Goal: Task Accomplishment & Management: Manage account settings

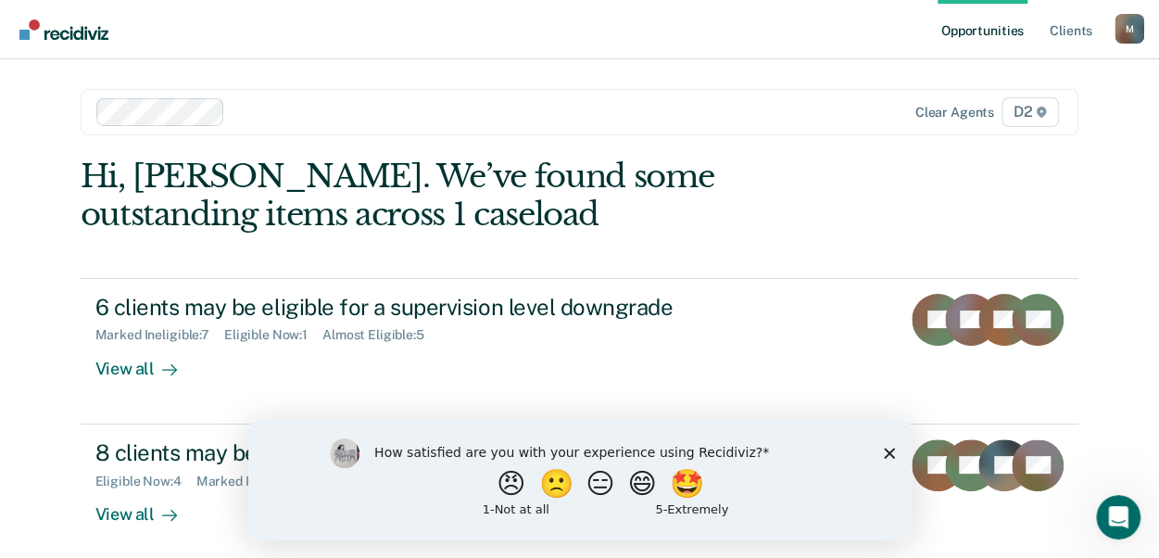
click at [883, 450] on icon "Close survey" at bounding box center [888, 452] width 11 height 11
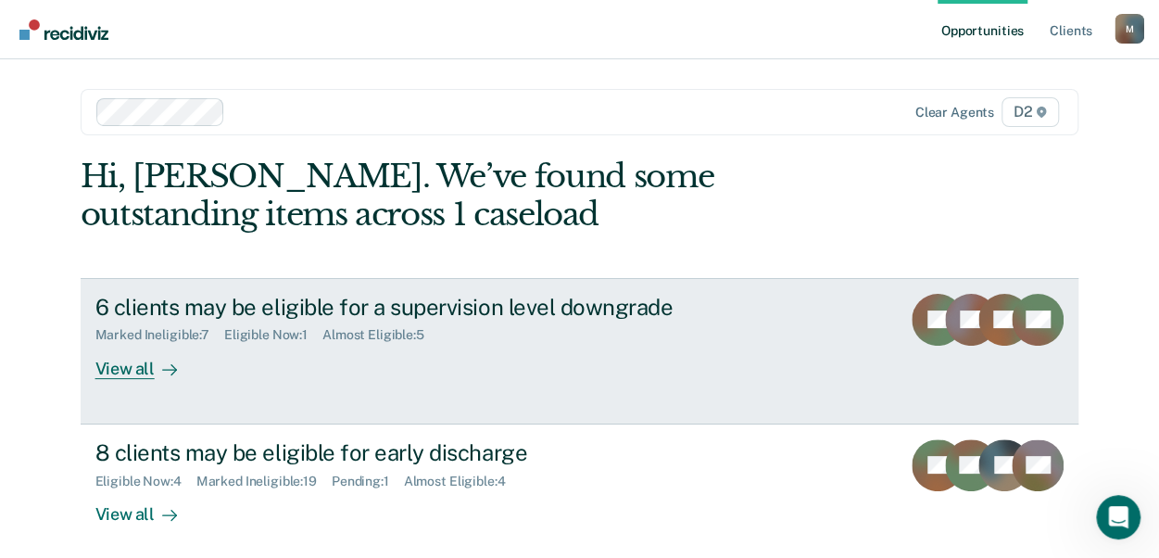
click at [113, 362] on div "View all" at bounding box center [147, 361] width 104 height 36
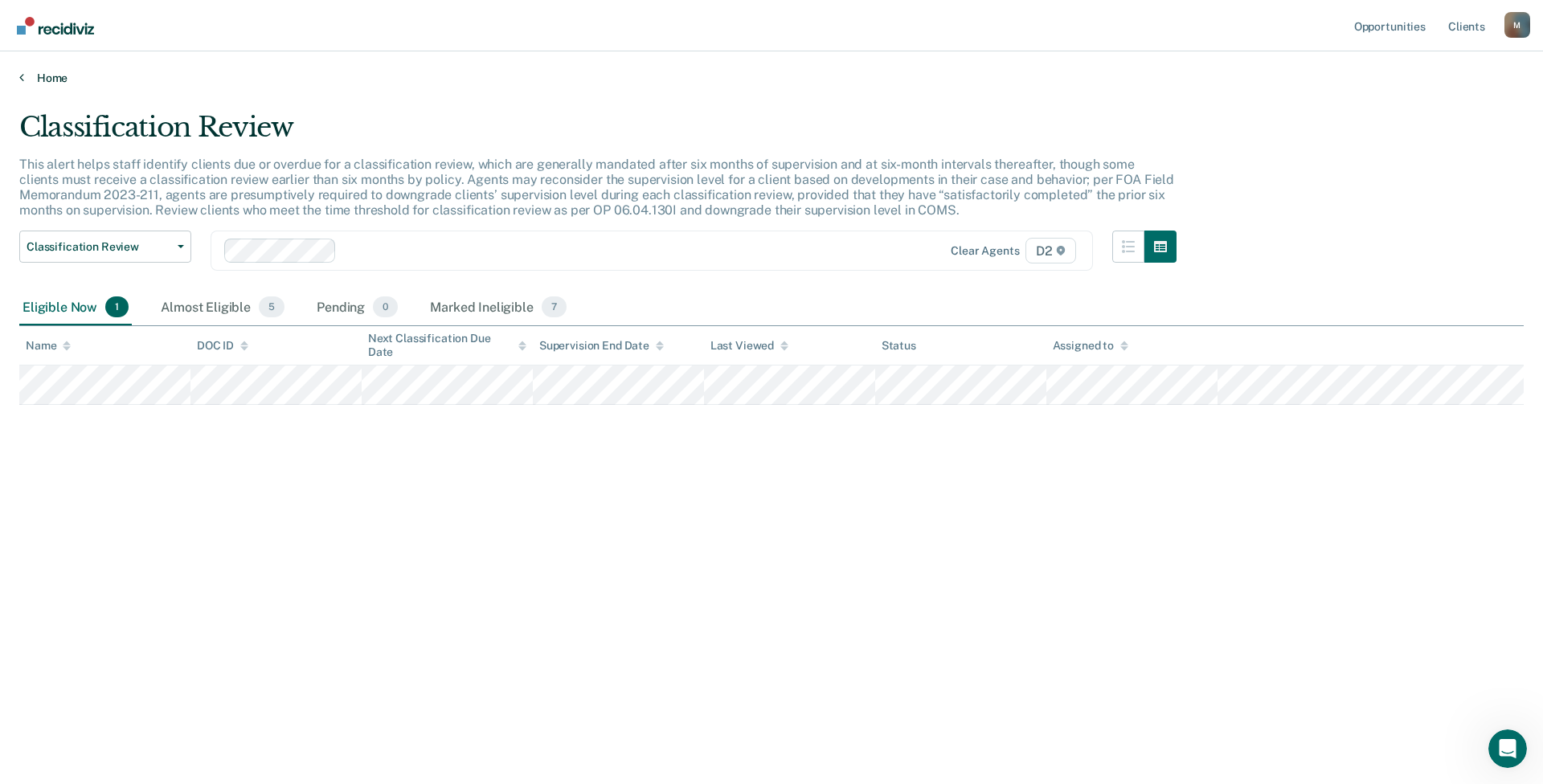
click at [36, 78] on link "Home" at bounding box center [771, 78] width 1504 height 15
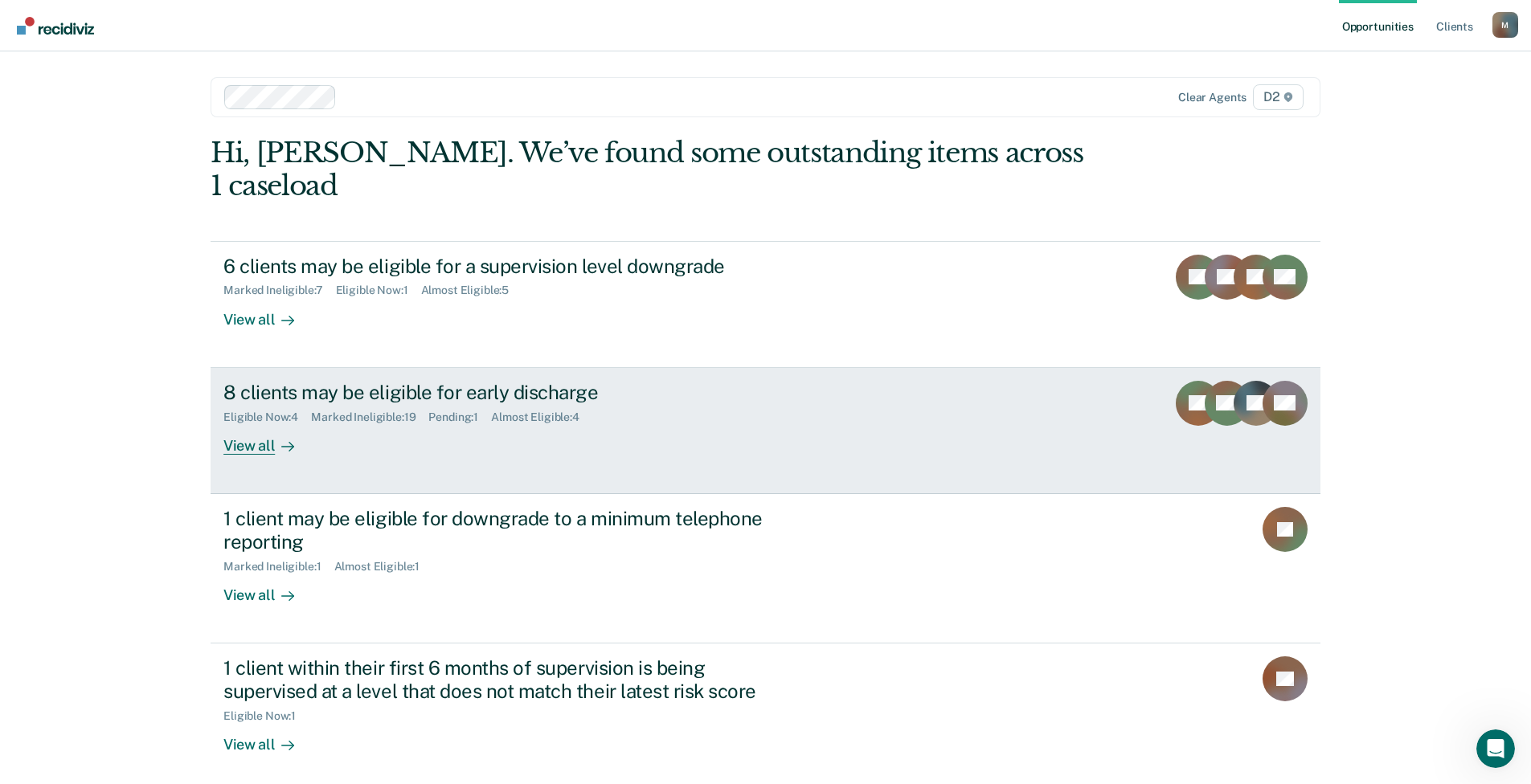
click at [253, 423] on div "View all" at bounding box center [269, 439] width 90 height 31
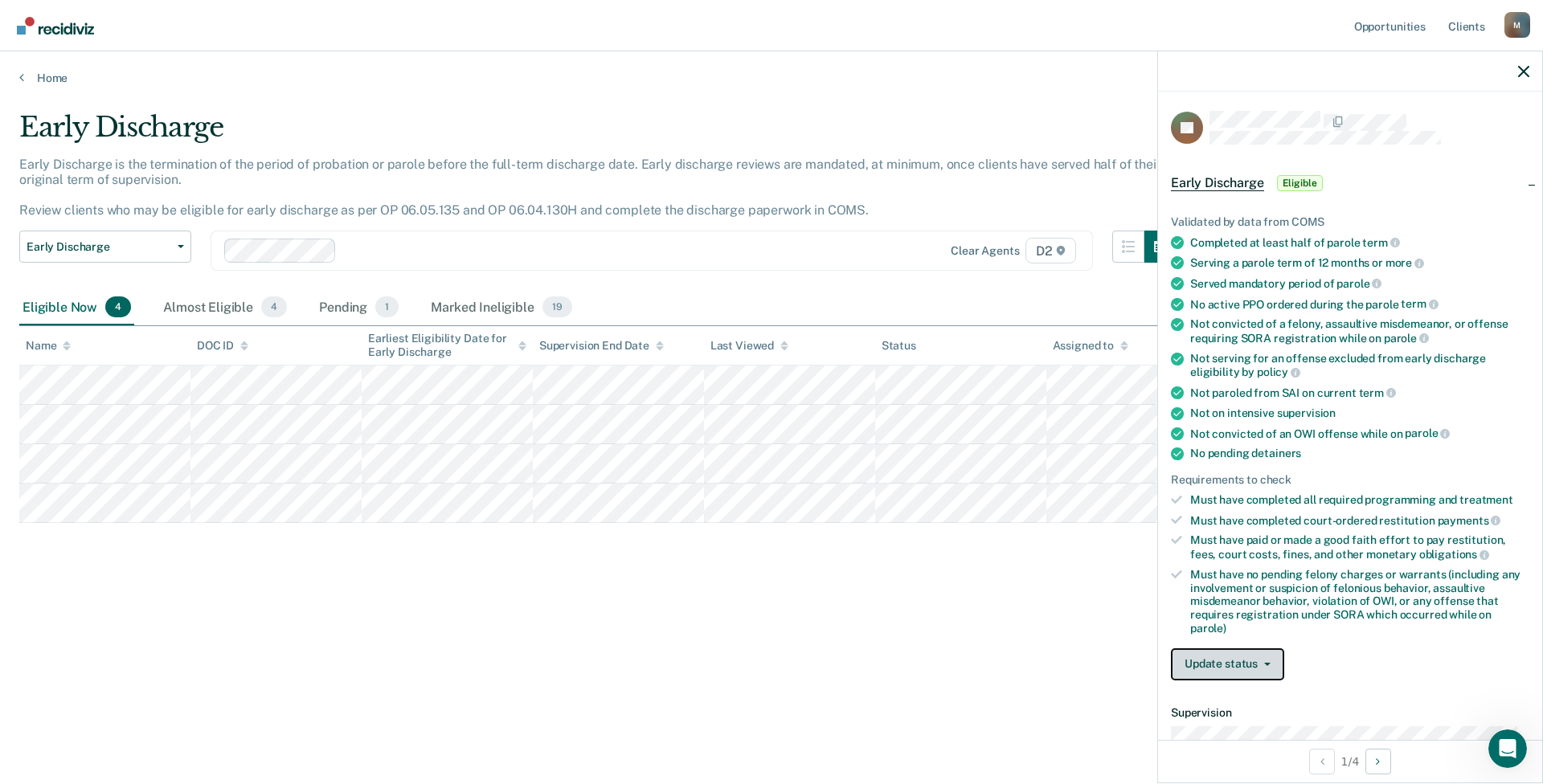
click at [1017, 483] on button "Update status" at bounding box center [1227, 664] width 114 height 32
click at [1017, 483] on button "Mark Ineligible" at bounding box center [1248, 728] width 155 height 26
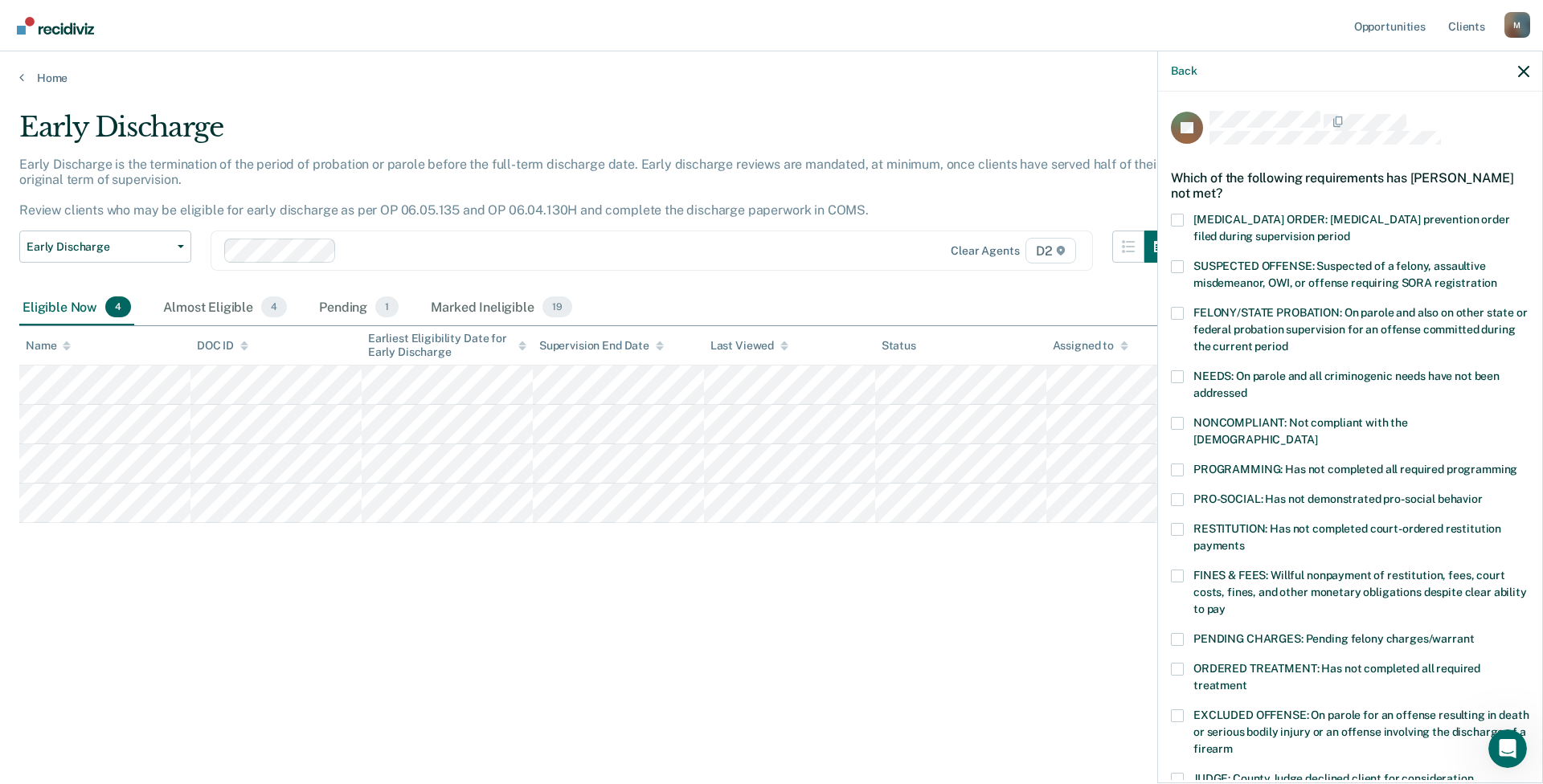
click at [1017, 464] on label "PROGRAMMING: Has not completed all required programming" at bounding box center [1350, 472] width 358 height 16
click at [1017, 464] on input "PROGRAMMING: Has not completed all required programming" at bounding box center [1517, 464] width 0 height 0
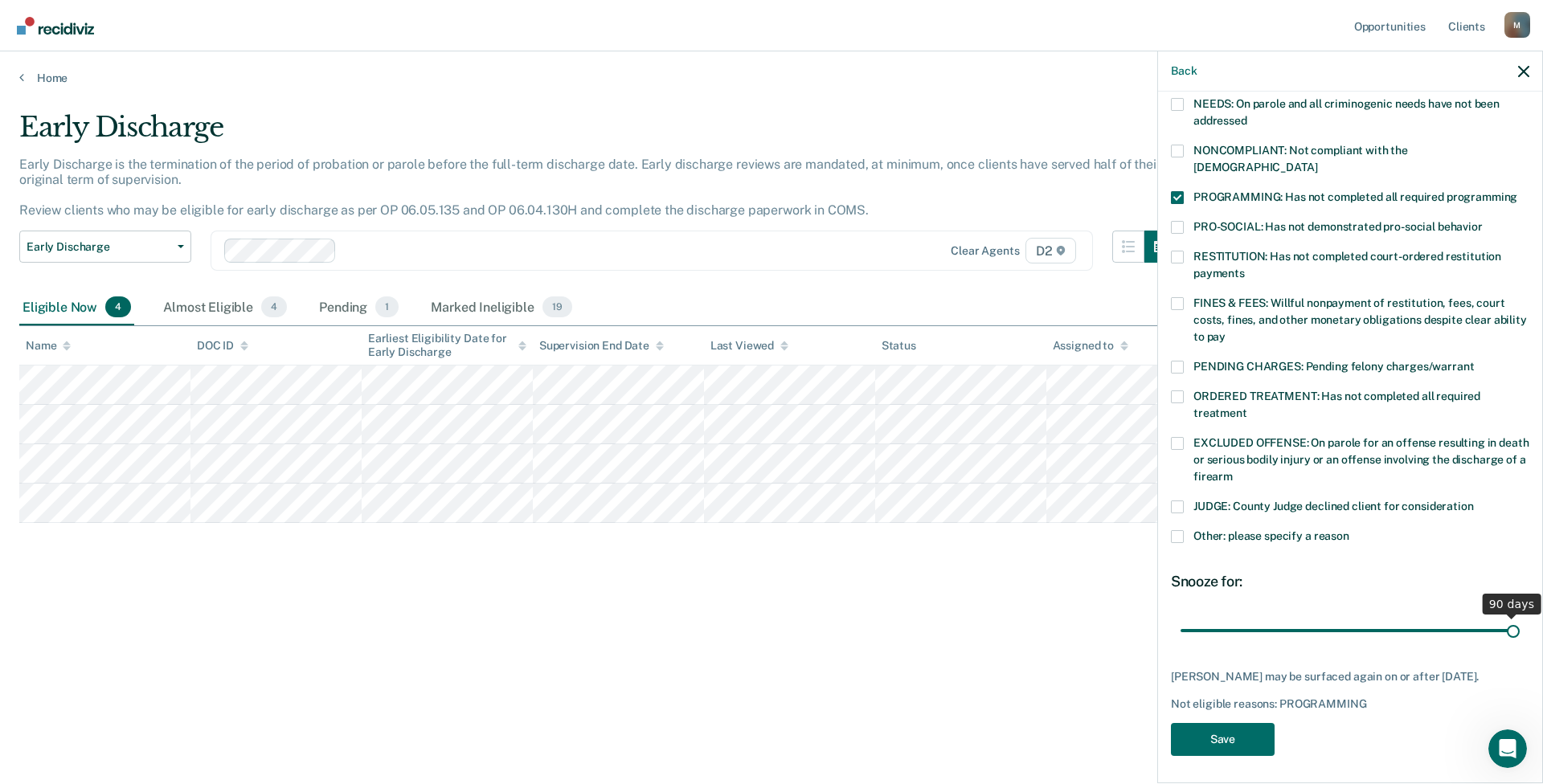
drag, startPoint x: 1290, startPoint y: 613, endPoint x: 1505, endPoint y: 607, distance: 215.1
type input "90"
click at [1017, 483] on input "range" at bounding box center [1350, 630] width 339 height 28
click at [1017, 483] on button "Save" at bounding box center [1223, 740] width 104 height 33
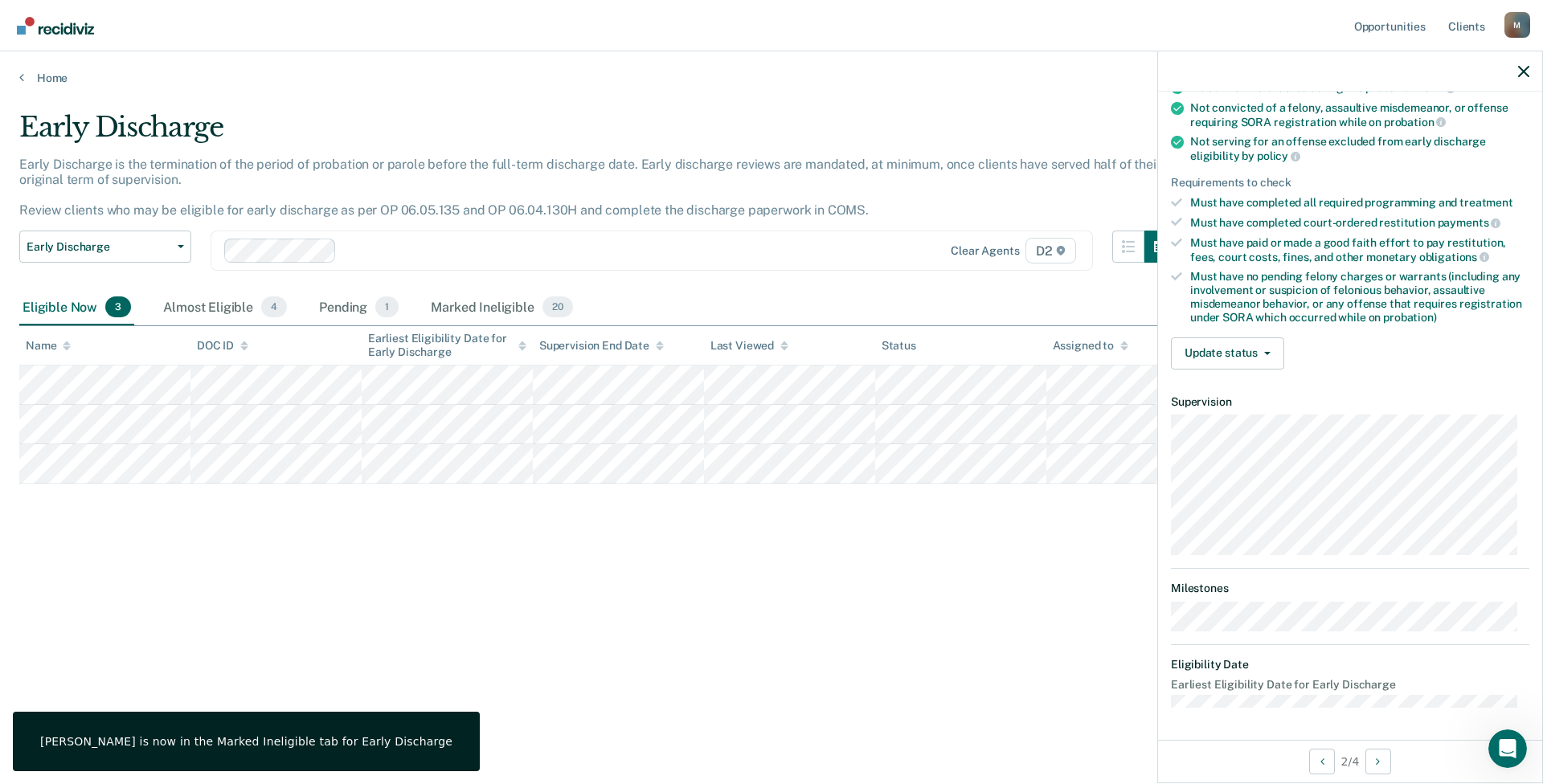
scroll to position [150, 0]
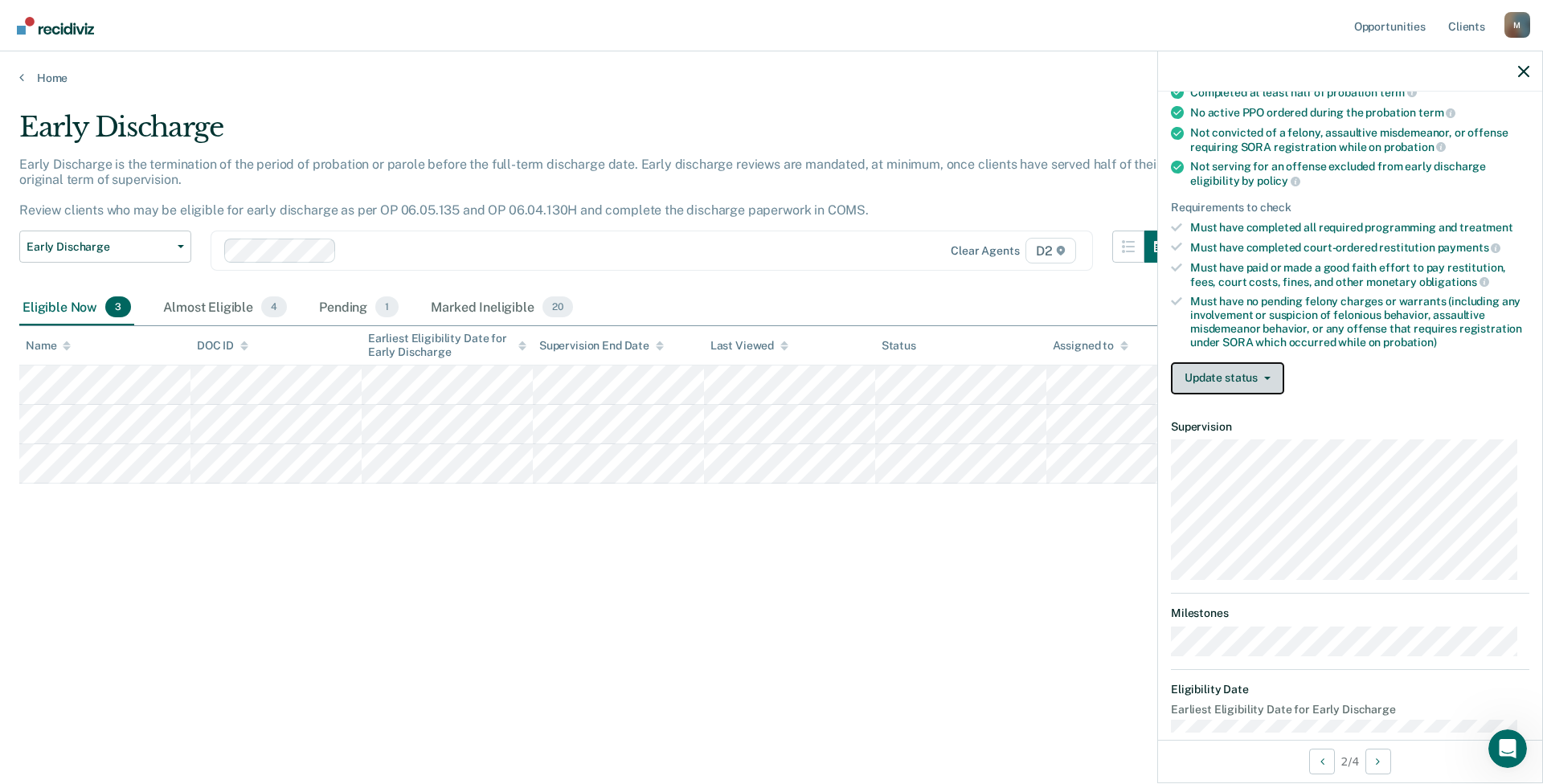
click at [1017, 376] on button "Update status" at bounding box center [1227, 378] width 114 height 32
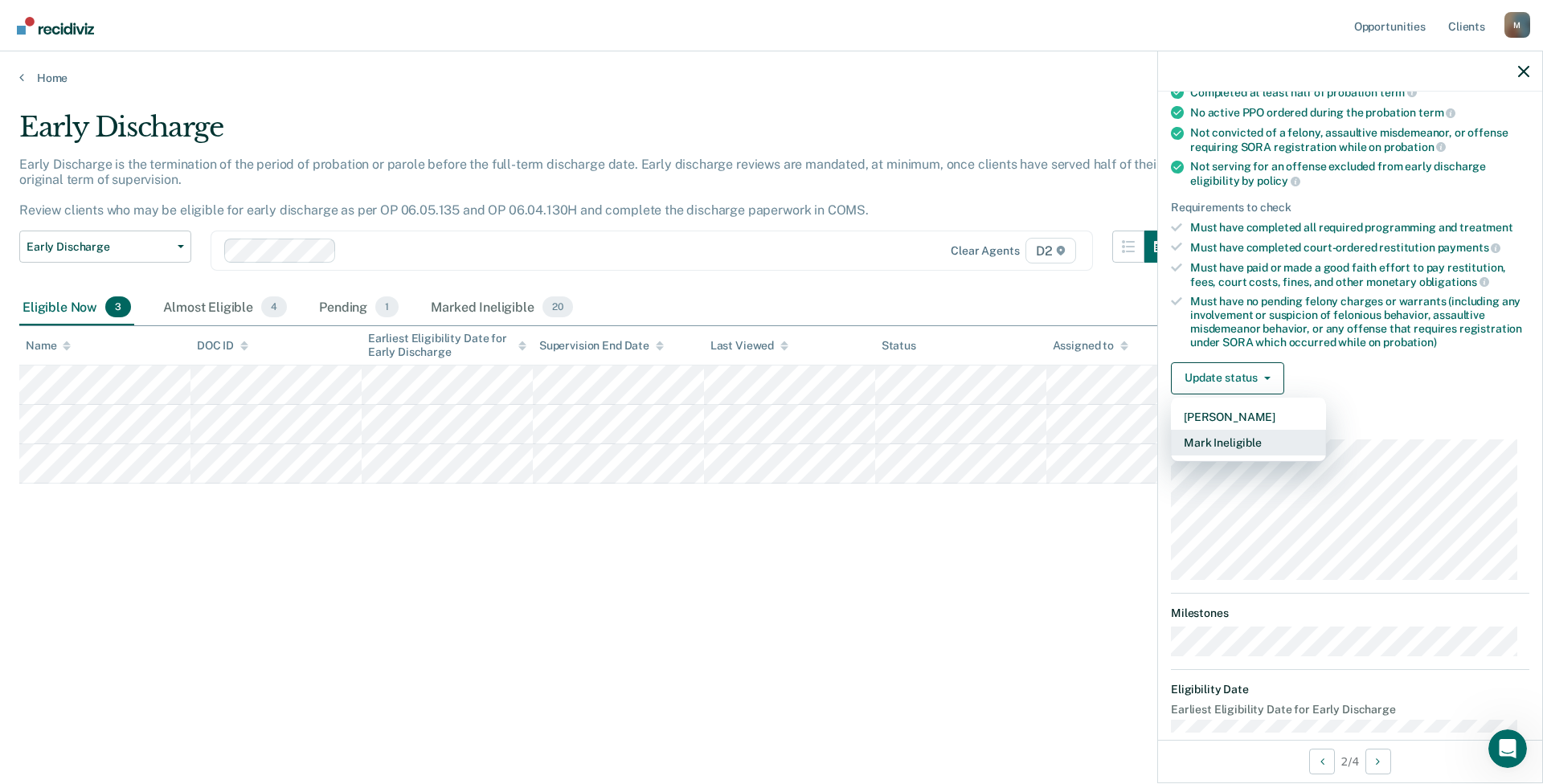
click at [1017, 446] on button "Mark Ineligible" at bounding box center [1248, 443] width 155 height 26
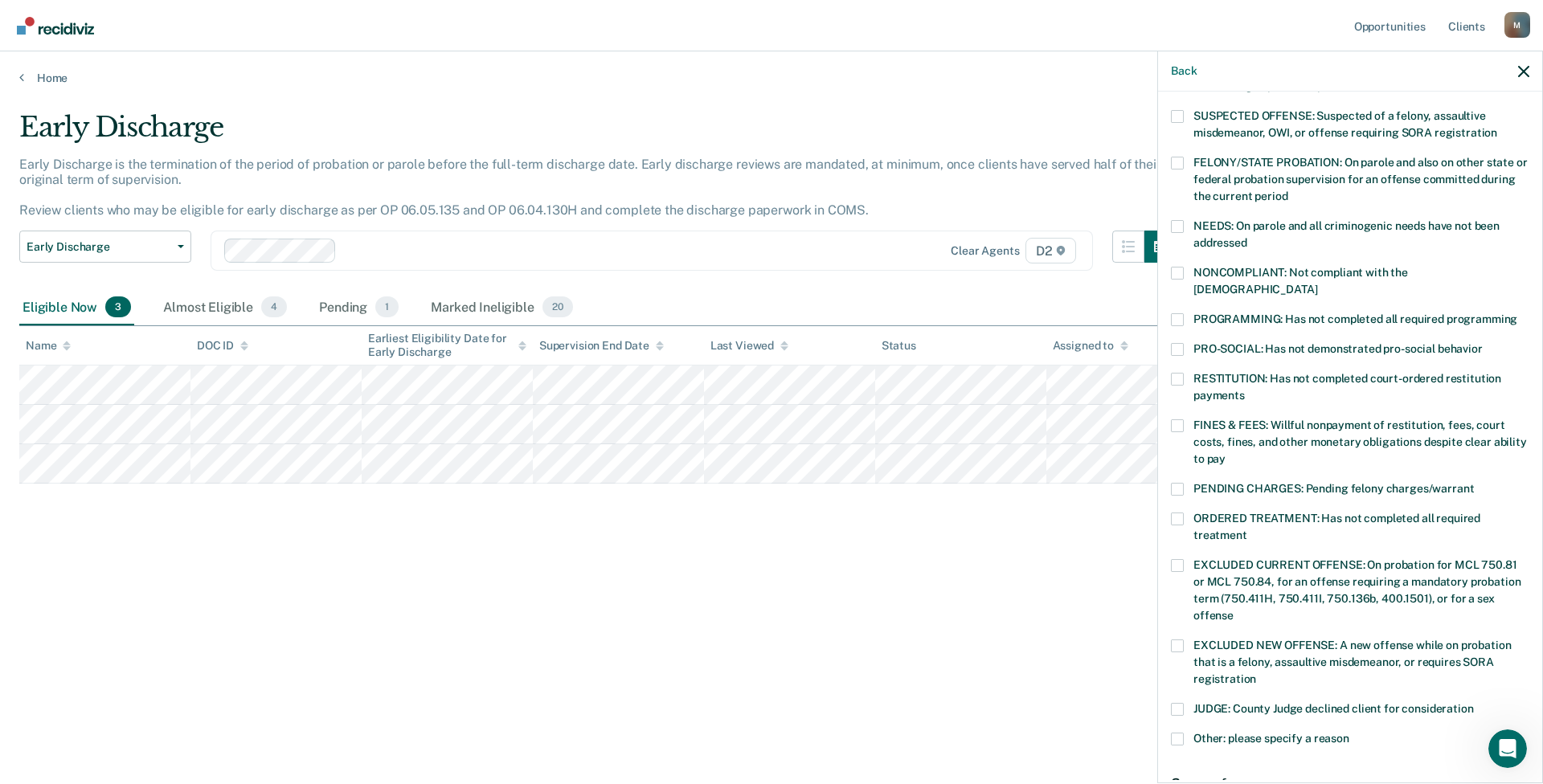
click at [1017, 483] on span at bounding box center [1177, 489] width 13 height 13
click at [1017, 483] on input "PENDING CHARGES: Pending felony charges/warrant" at bounding box center [1474, 483] width 0 height 0
click at [1017, 483] on span at bounding box center [1177, 489] width 13 height 13
click at [1017, 483] on input "PENDING CHARGES: Pending felony charges/warrant" at bounding box center [1474, 483] width 0 height 0
drag, startPoint x: 1180, startPoint y: 410, endPoint x: 1274, endPoint y: 433, distance: 96.8
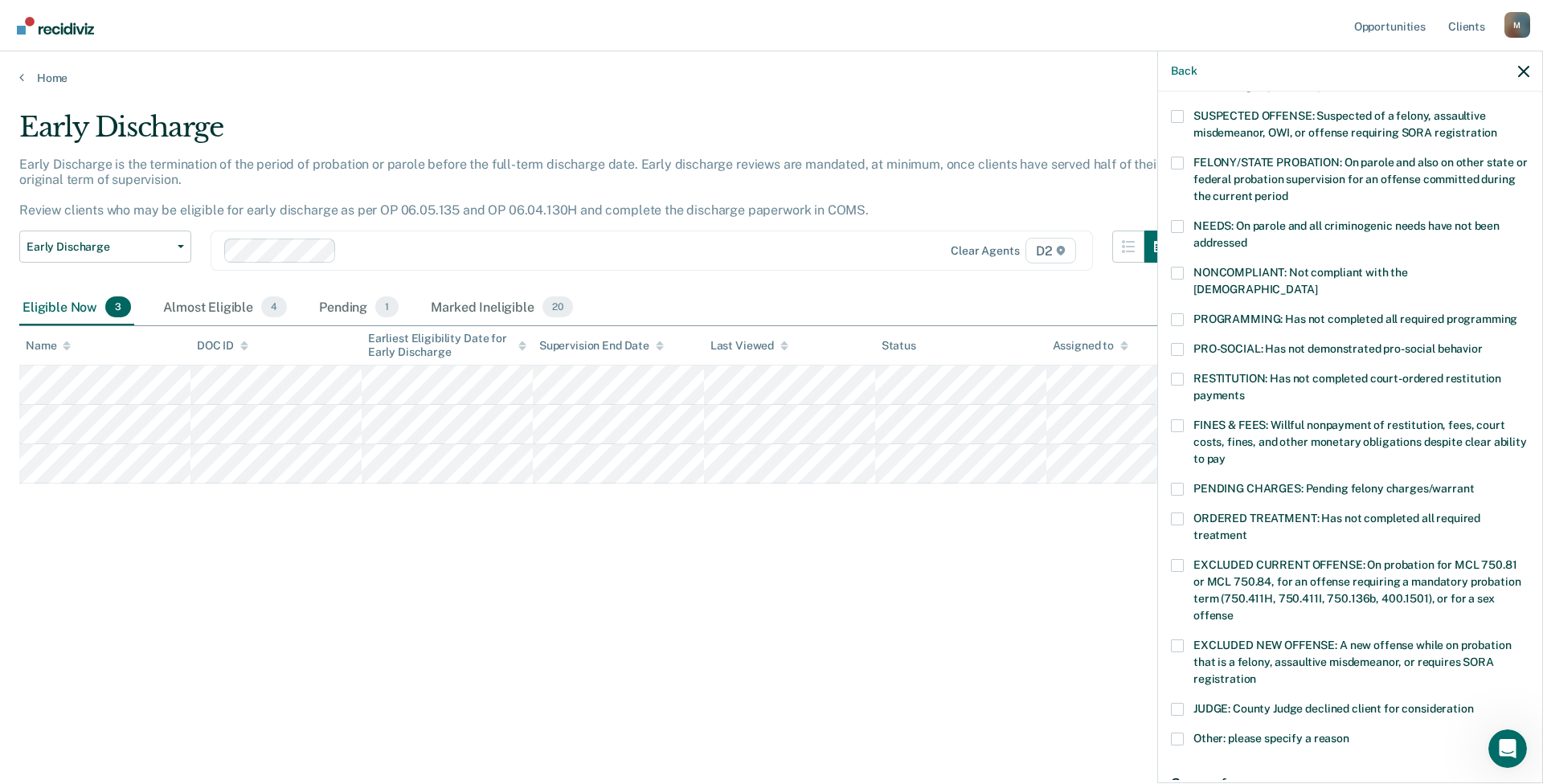
click at [1017, 420] on span at bounding box center [1177, 426] width 13 height 13
click at [1017, 453] on input "FINES & FEES: Willful nonpayment of restitution, fees, court costs, fines, and …" at bounding box center [1226, 453] width 0 height 0
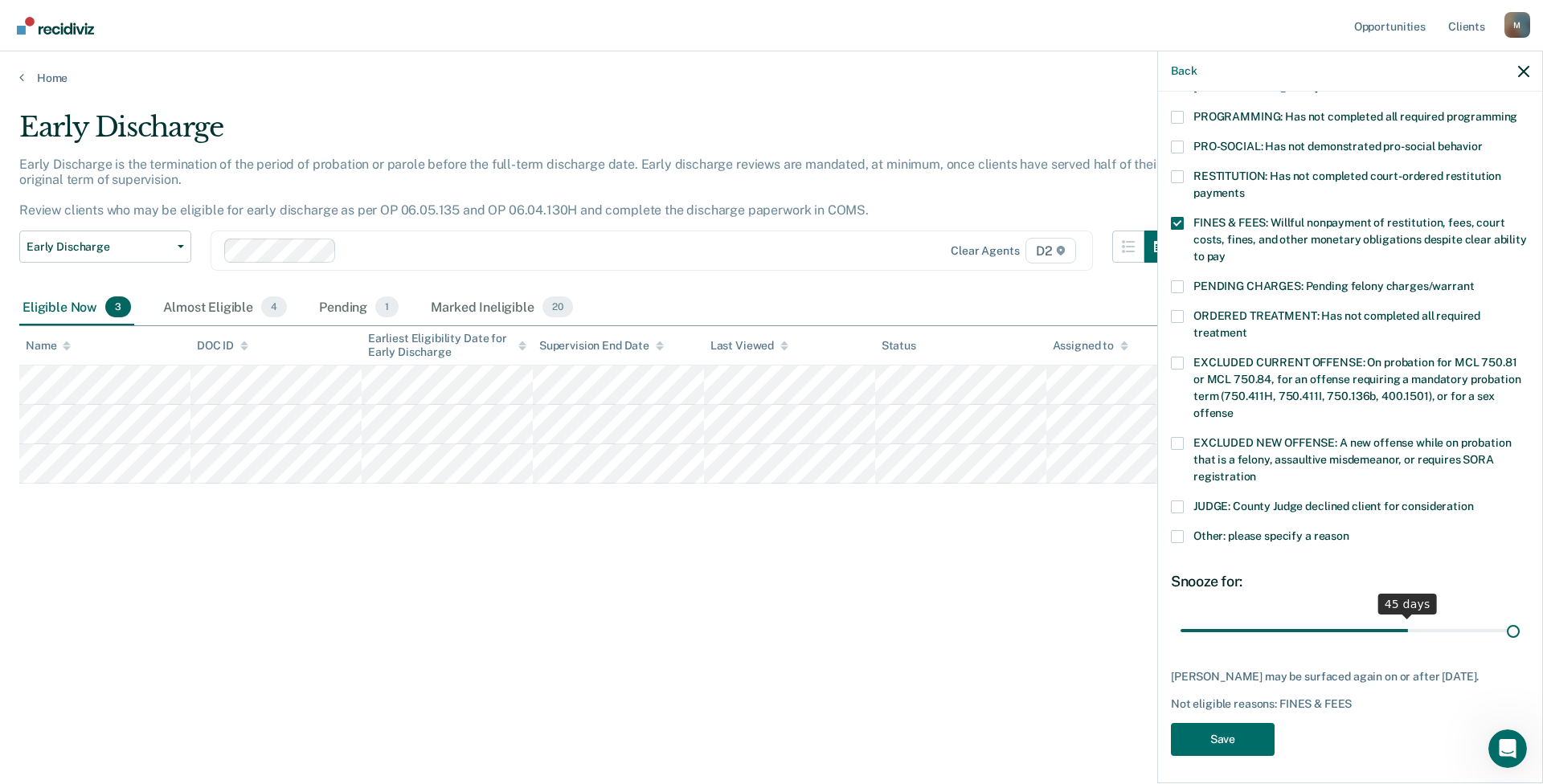
scroll to position [339, 0]
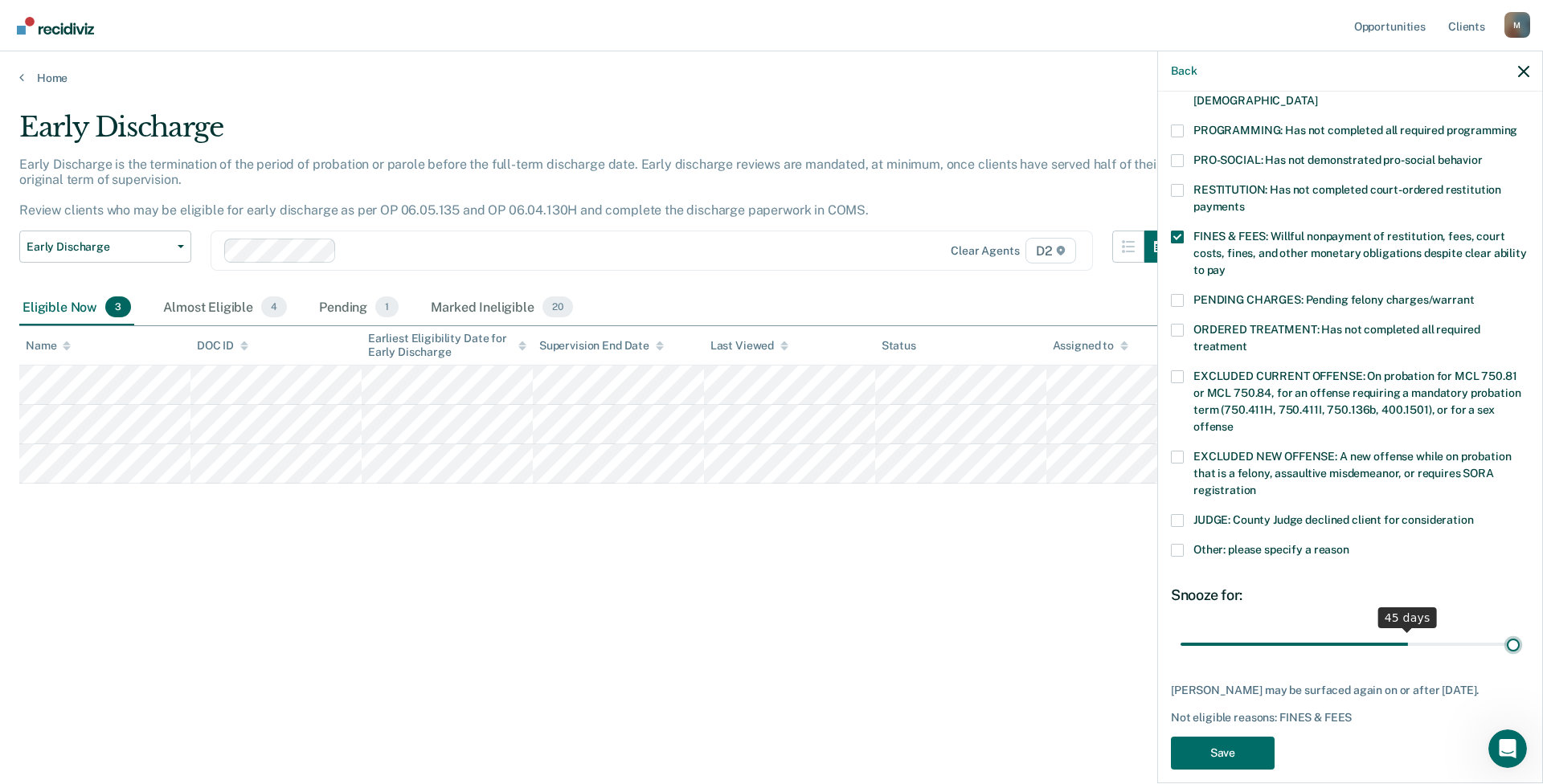
drag, startPoint x: 1326, startPoint y: 617, endPoint x: 1532, endPoint y: 617, distance: 206.0
type input "66"
click at [1017, 483] on input "range" at bounding box center [1350, 644] width 339 height 28
click at [1017, 483] on button "Save" at bounding box center [1223, 753] width 104 height 33
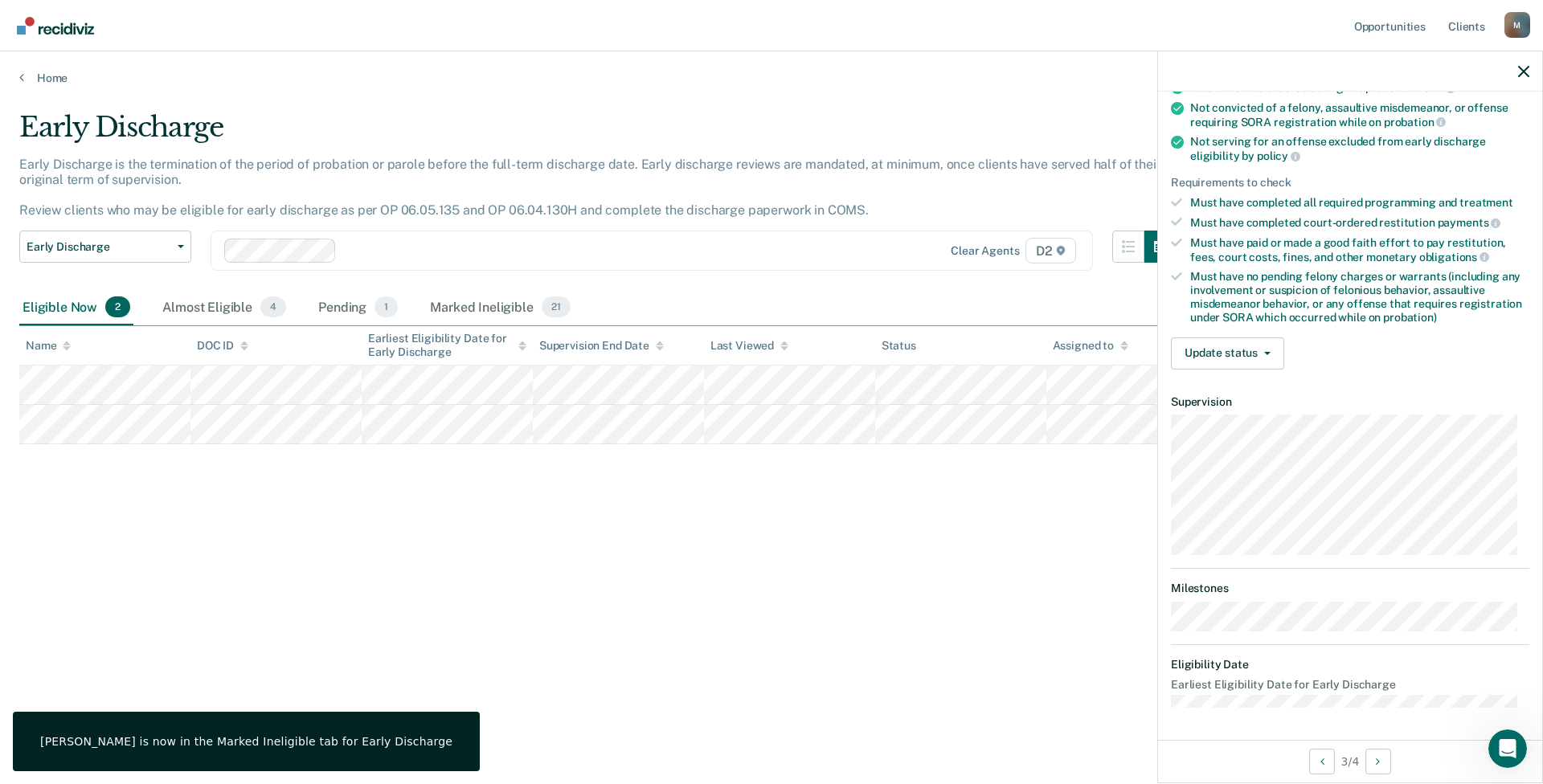
scroll to position [173, 0]
click at [1017, 352] on button "Update status" at bounding box center [1227, 355] width 114 height 32
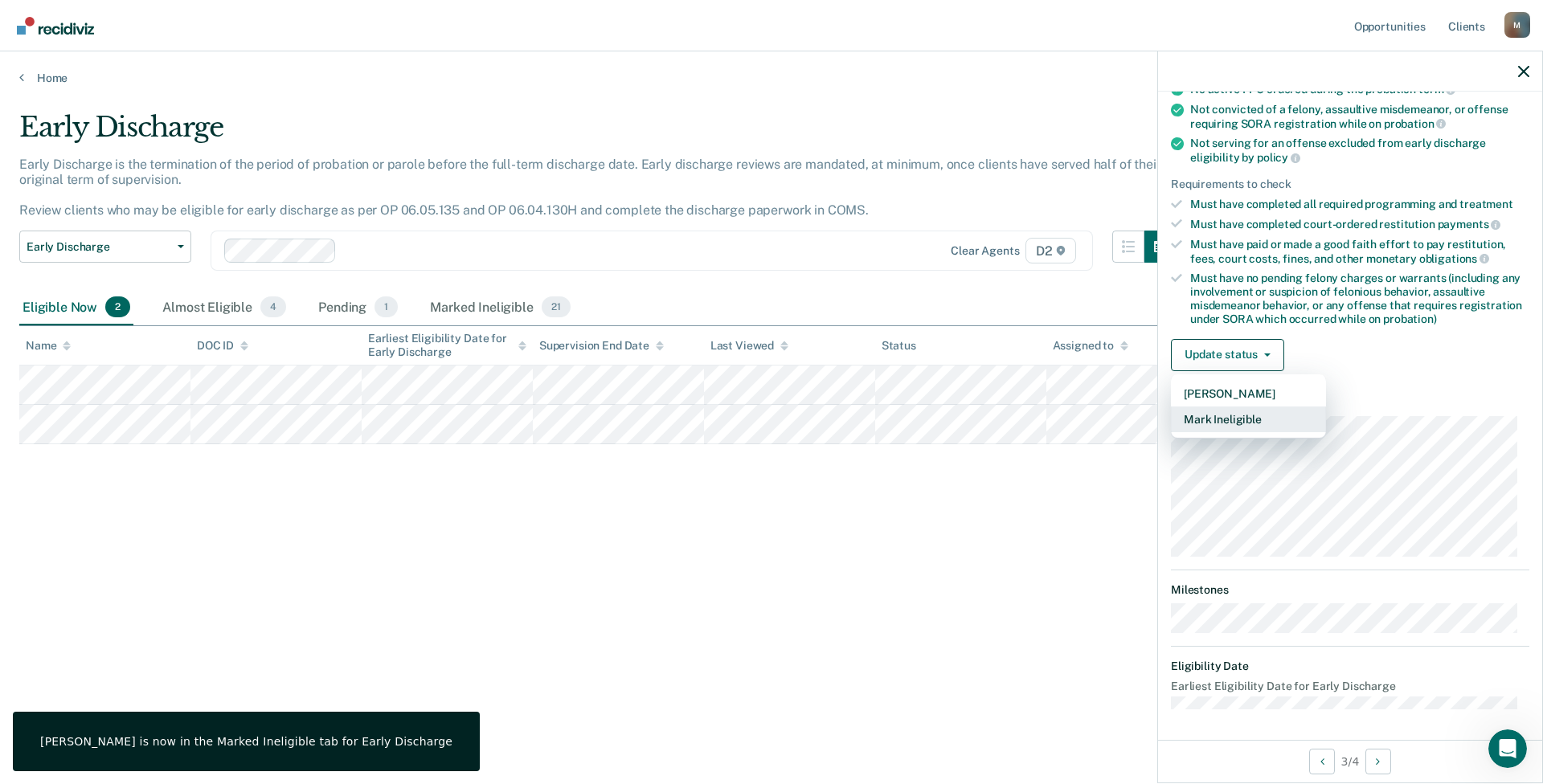
click at [1017, 419] on button "Mark Ineligible" at bounding box center [1248, 420] width 155 height 26
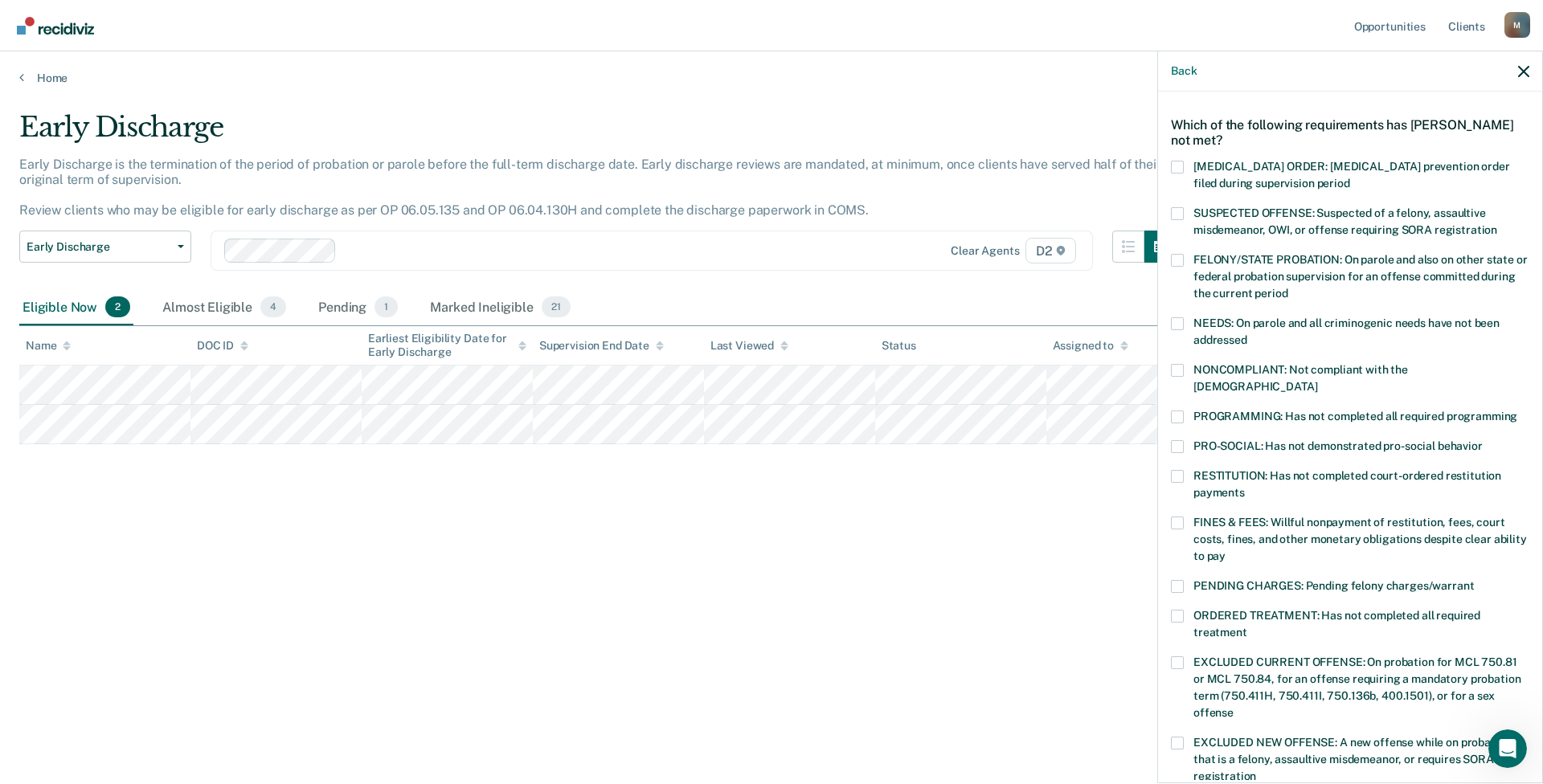
scroll to position [81, 0]
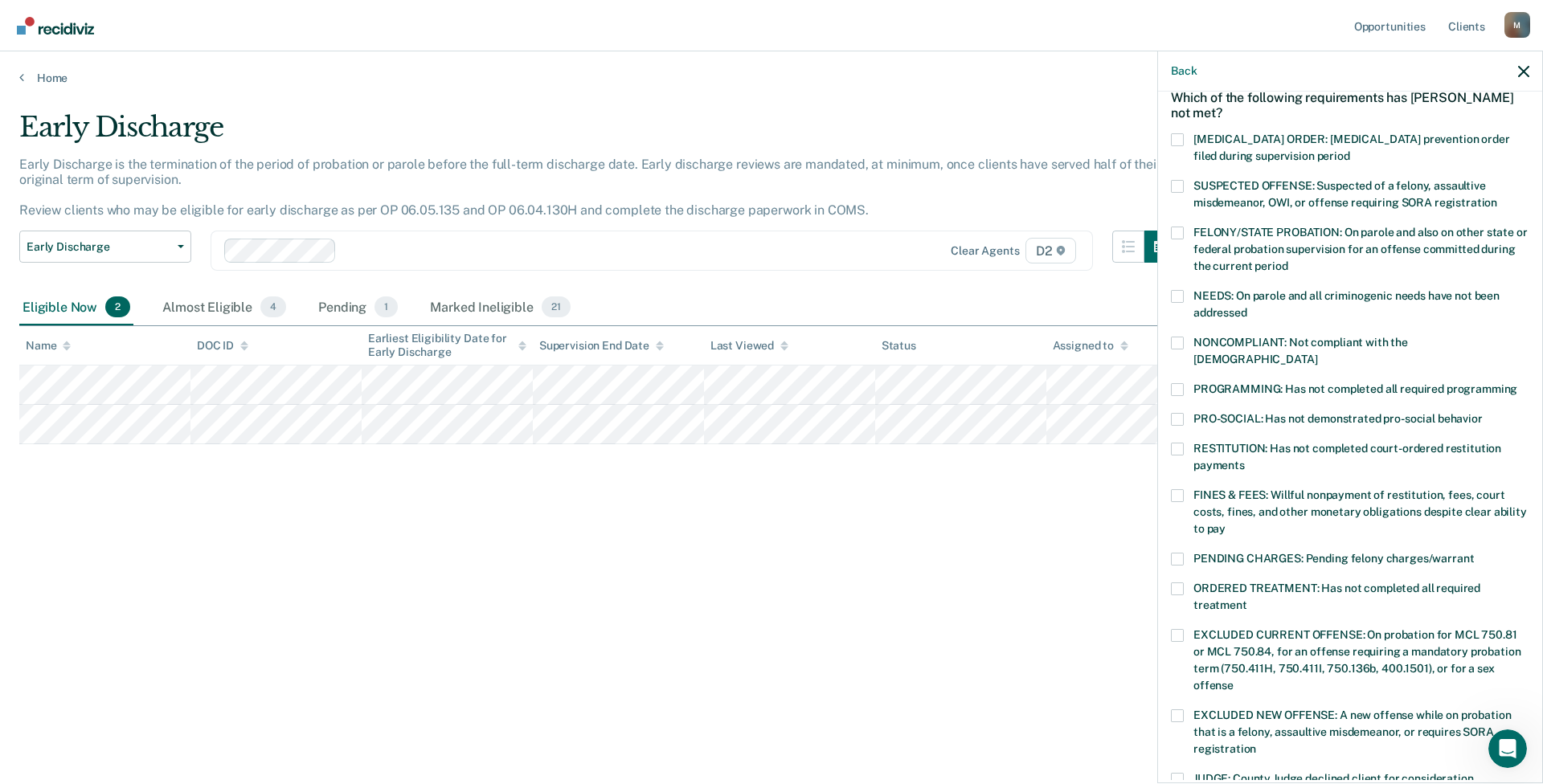
click at [1017, 343] on span at bounding box center [1177, 343] width 13 height 13
click at [1017, 354] on input "NONCOMPLIANT: Not compliant with the [DEMOGRAPHIC_DATA]" at bounding box center [1317, 354] width 0 height 0
click at [1017, 388] on div "JR Which of the following requirements has [PERSON_NAME] not met? [MEDICAL_DATA…" at bounding box center [1350, 436] width 384 height 689
click at [1017, 395] on div "JR Which of the following requirements has [PERSON_NAME] not met? [MEDICAL_DATA…" at bounding box center [1350, 436] width 384 height 689
click at [1017, 413] on span at bounding box center [1177, 419] width 13 height 13
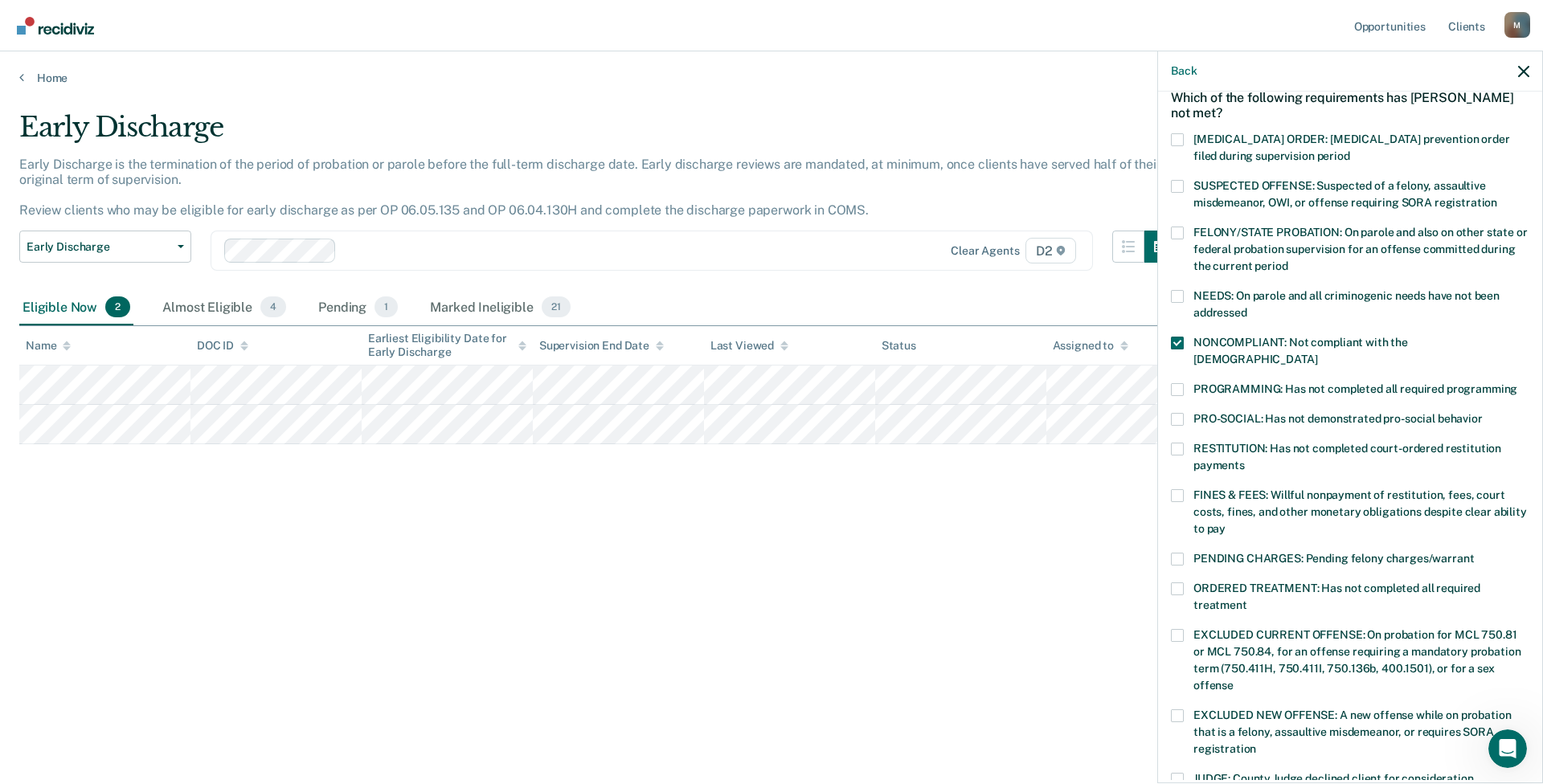
click at [1017, 413] on input "PRO-SOCIAL: Has not demonstrated pro-social behavior" at bounding box center [1482, 413] width 0 height 0
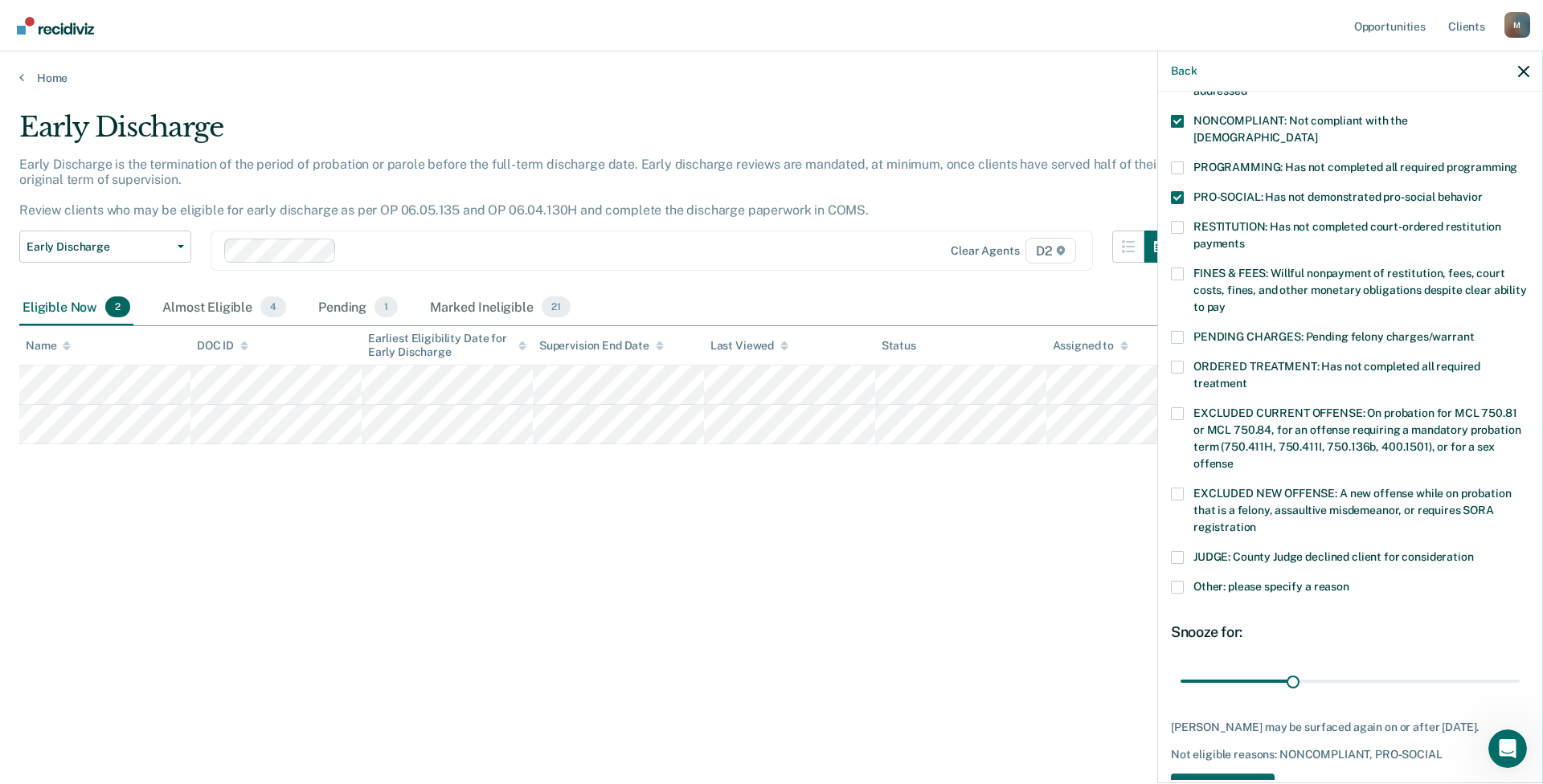
scroll to position [339, 0]
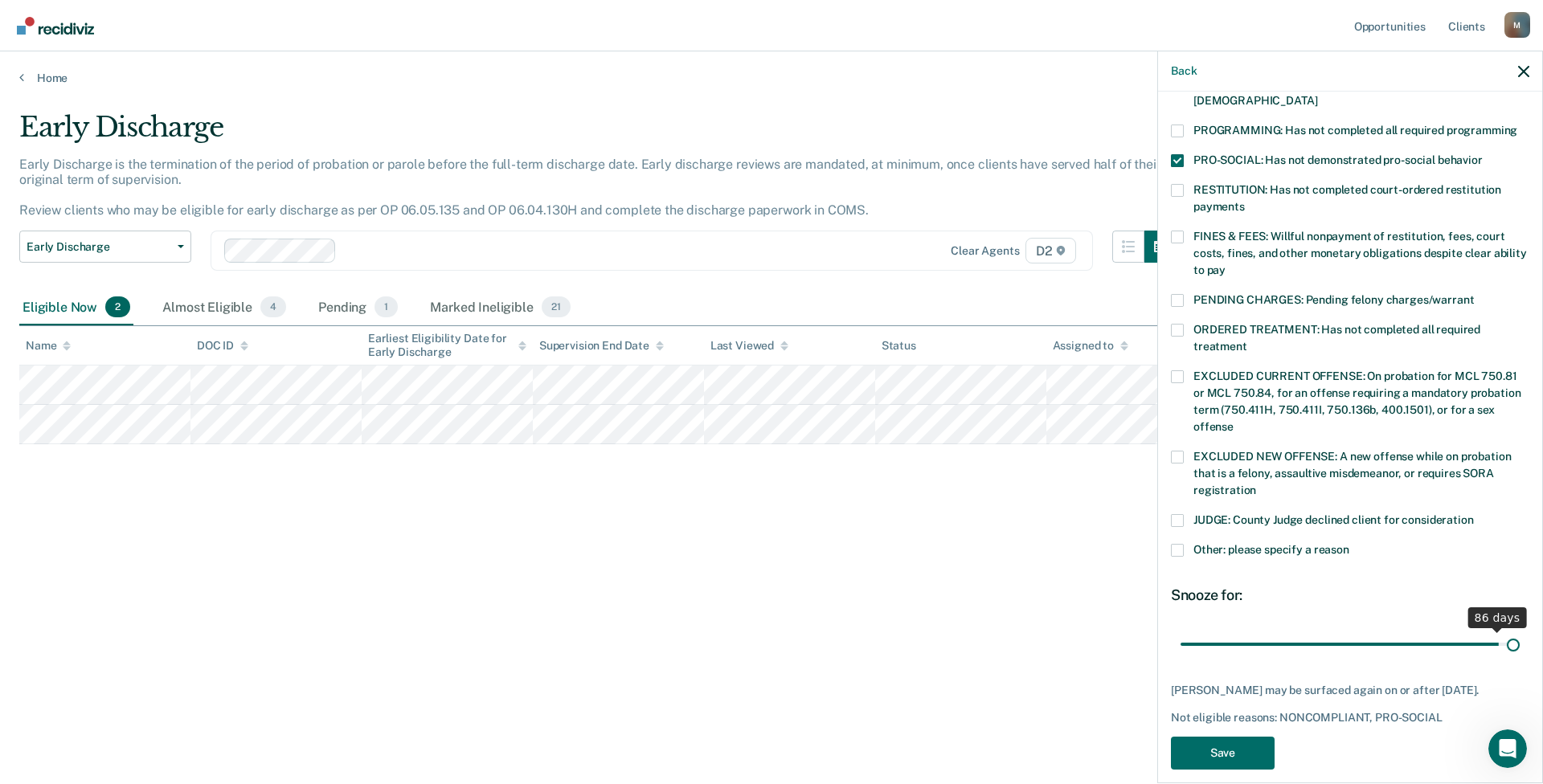
drag, startPoint x: 1289, startPoint y: 626, endPoint x: 1535, endPoint y: 622, distance: 246.0
type input "90"
click at [1017, 483] on input "range" at bounding box center [1350, 644] width 339 height 28
click at [1017, 483] on button "Save" at bounding box center [1223, 753] width 104 height 33
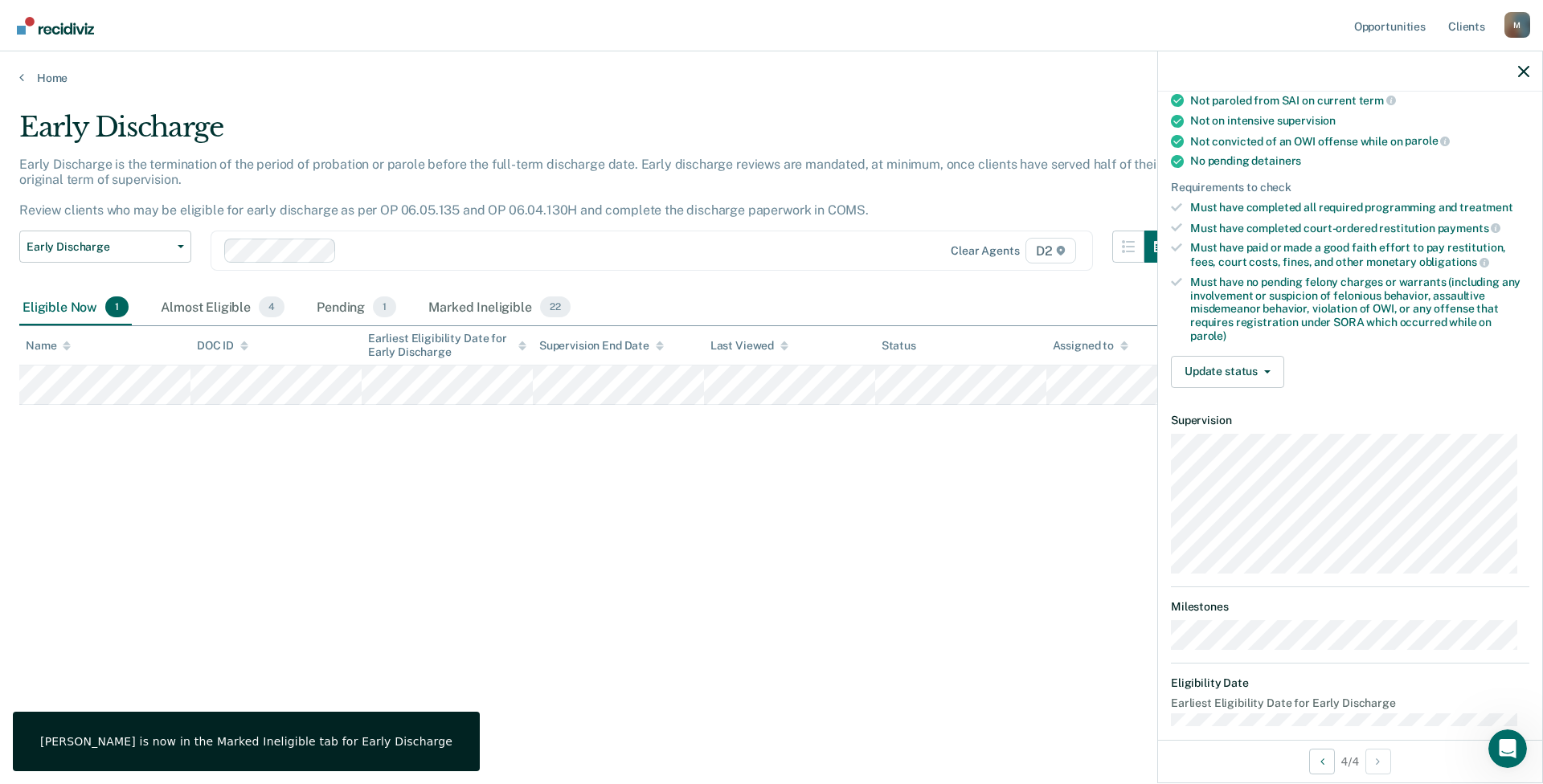
scroll to position [310, 0]
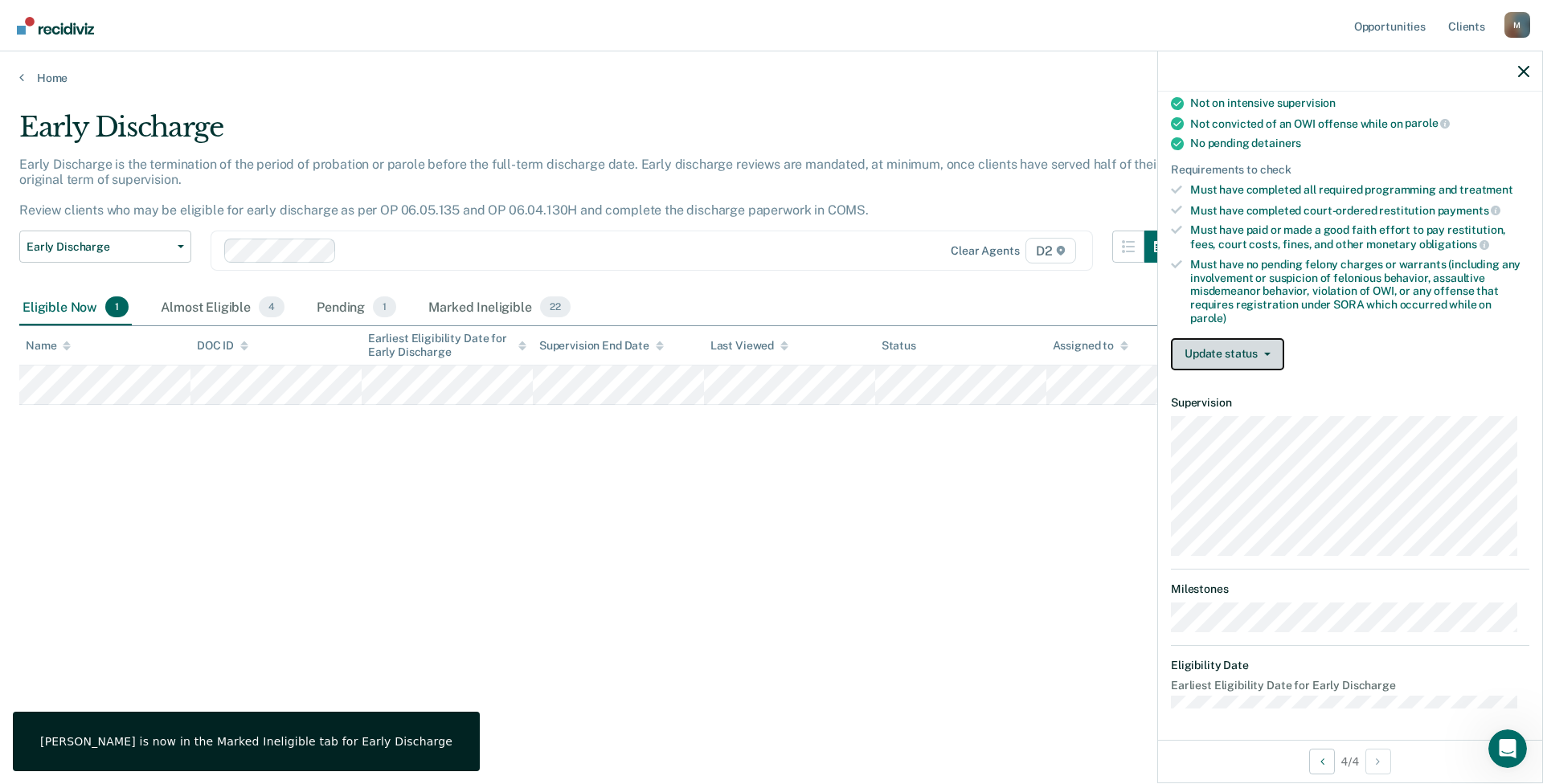
click at [1017, 354] on button "Update status" at bounding box center [1227, 354] width 114 height 32
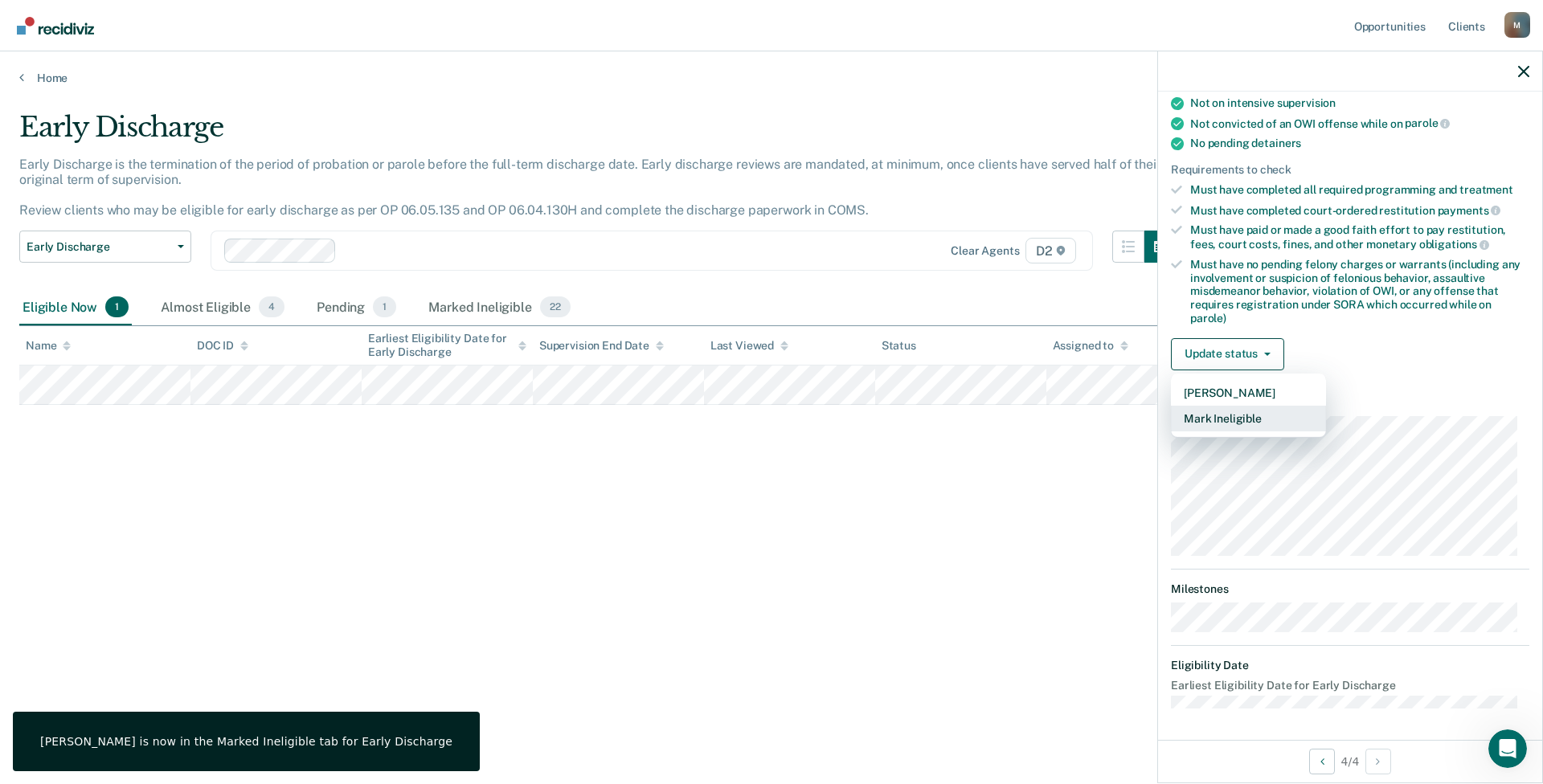
click at [1017, 418] on button "Mark Ineligible" at bounding box center [1248, 419] width 155 height 26
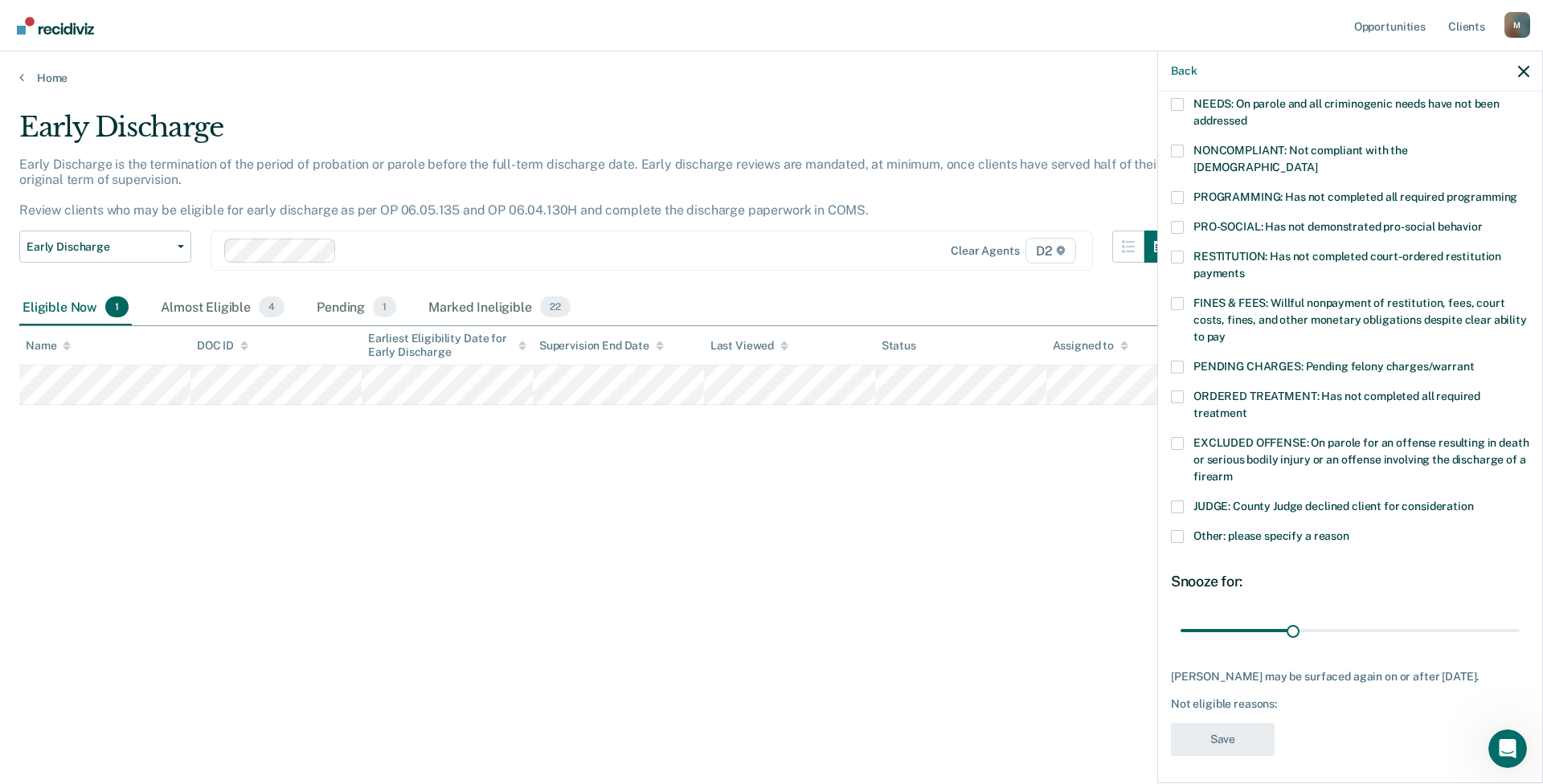
click at [1017, 390] on label "ORDERED TREATMENT: Has not completed all required treatment" at bounding box center [1350, 407] width 358 height 34
click at [1017, 408] on input "ORDERED TREATMENT: Has not completed all required treatment" at bounding box center [1247, 408] width 0 height 0
drag, startPoint x: 1291, startPoint y: 606, endPoint x: 1516, endPoint y: 605, distance: 225.0
type input "90"
click at [1017, 483] on input "range" at bounding box center [1350, 630] width 339 height 28
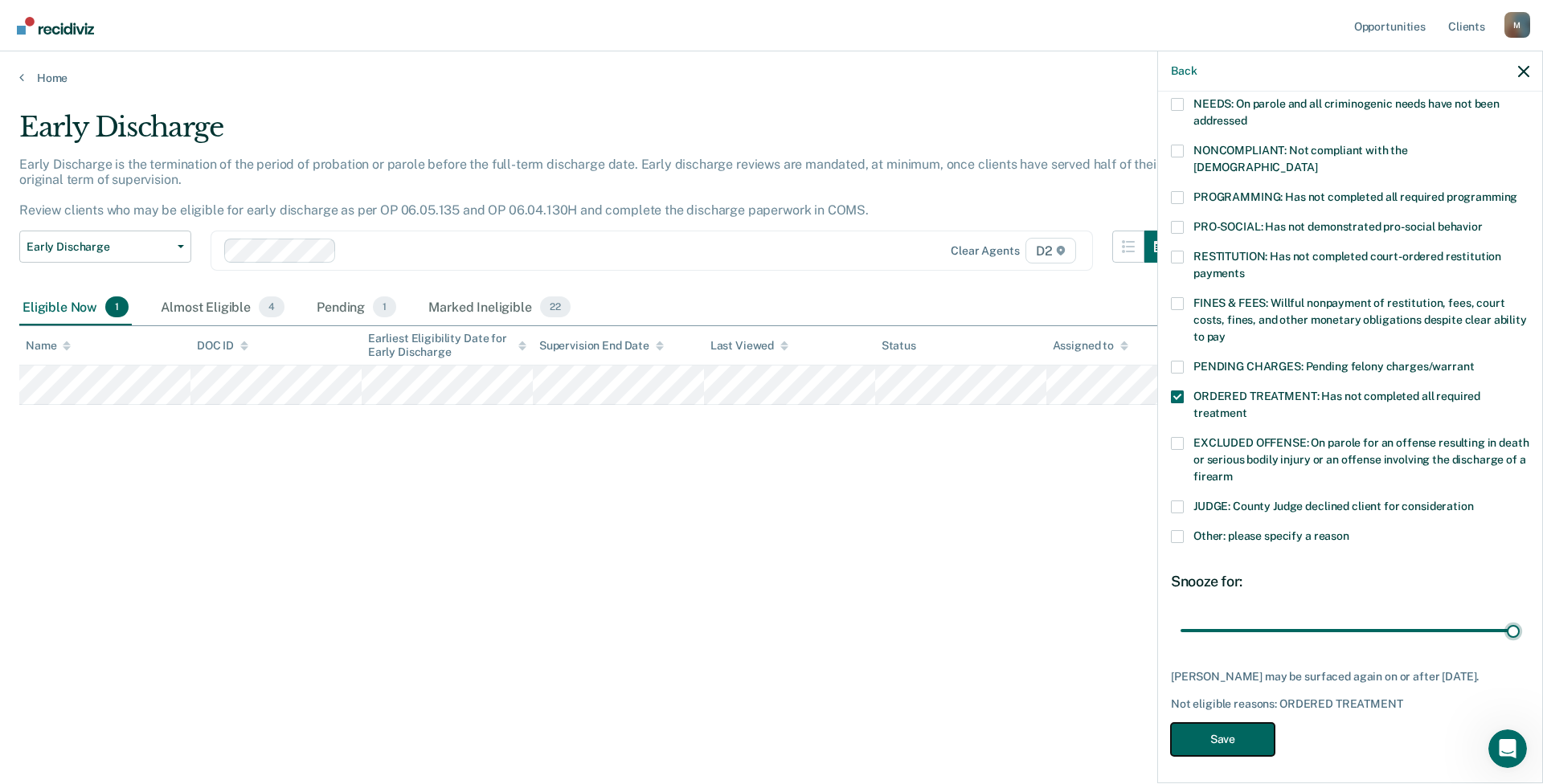
click at [1017, 483] on button "Save" at bounding box center [1223, 740] width 104 height 33
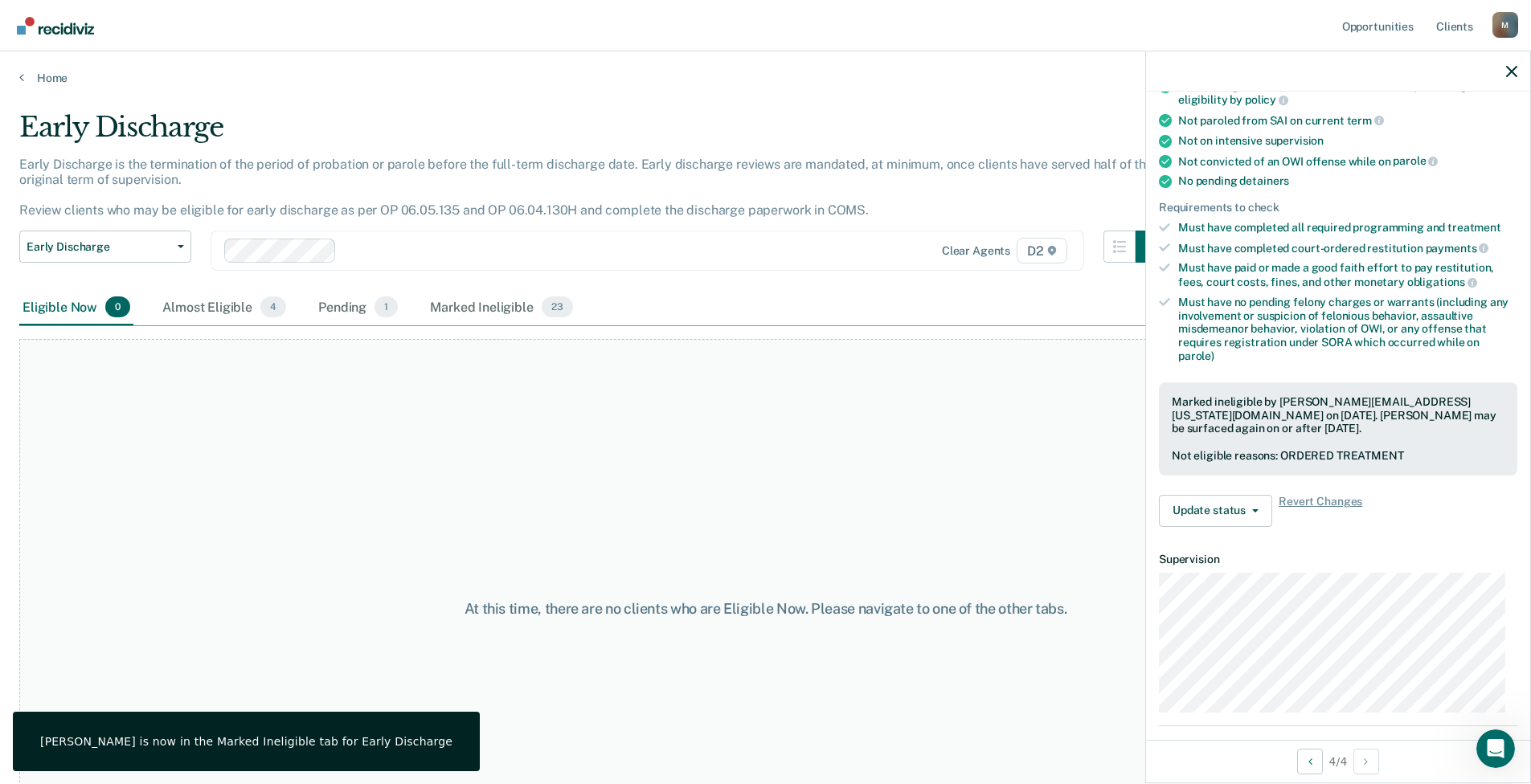
click at [16, 75] on div "Home" at bounding box center [765, 68] width 1531 height 34
click at [49, 81] on link "Home" at bounding box center [765, 78] width 1492 height 15
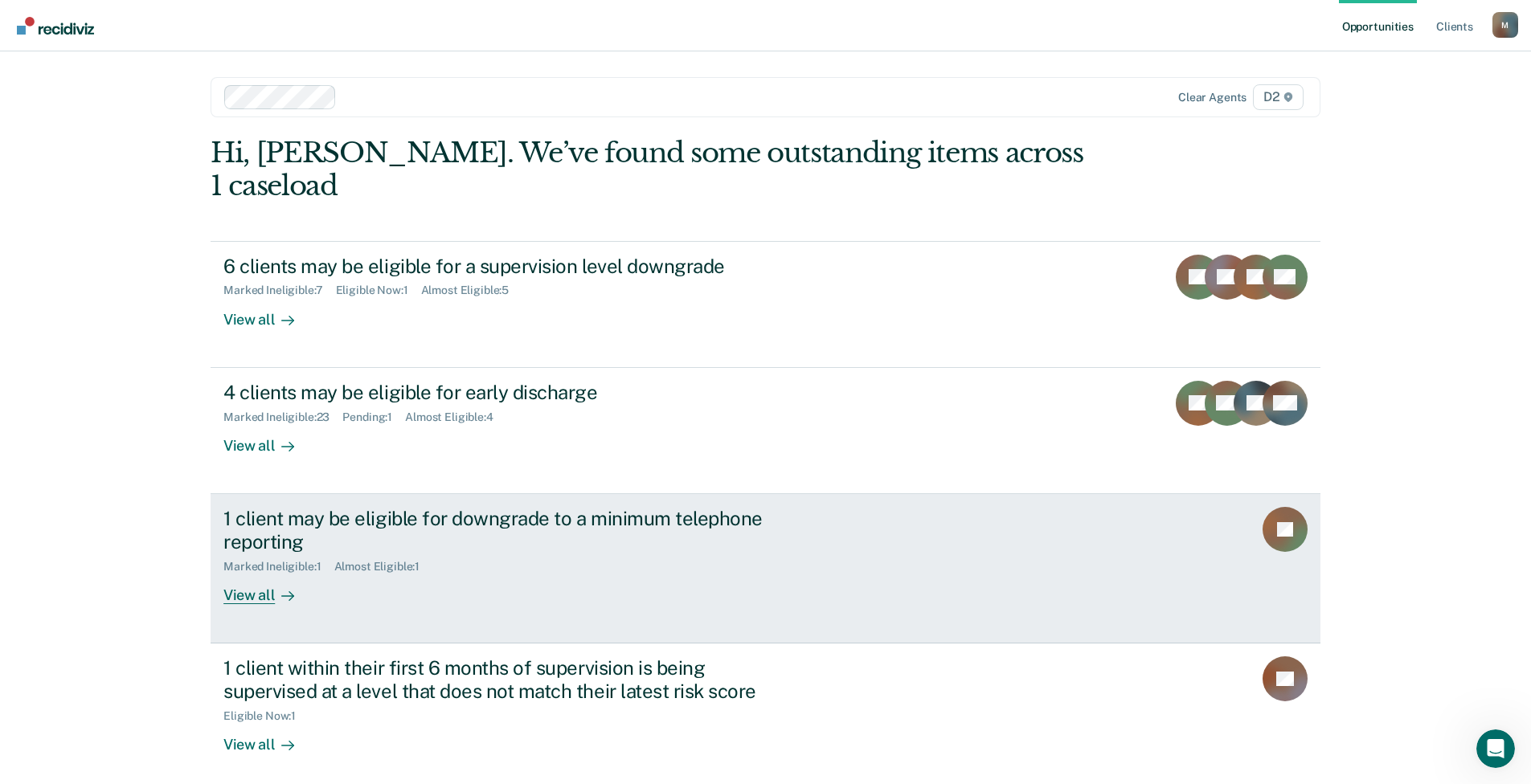
click at [252, 483] on div "View all" at bounding box center [269, 589] width 90 height 31
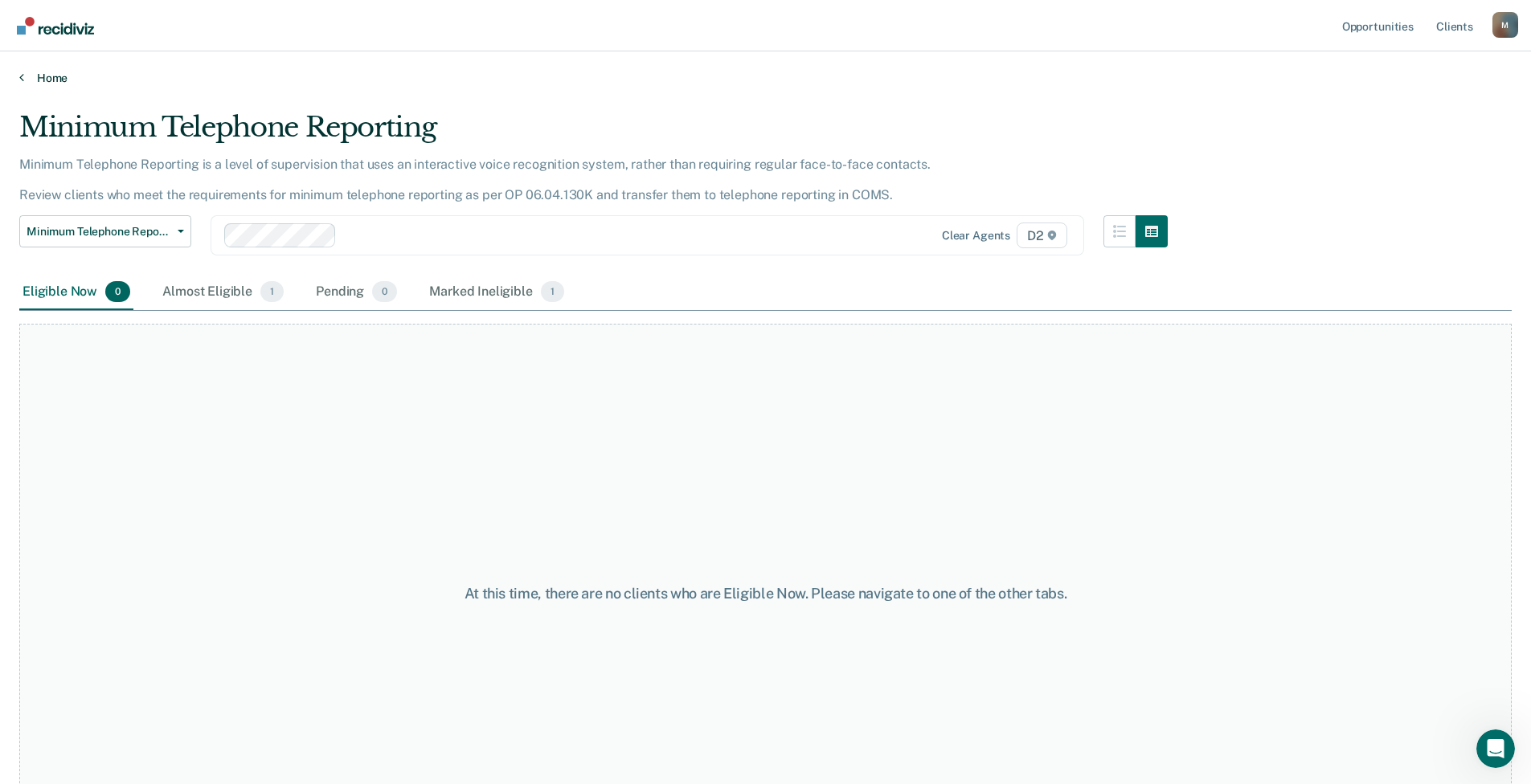
click at [50, 75] on link "Home" at bounding box center [765, 78] width 1492 height 15
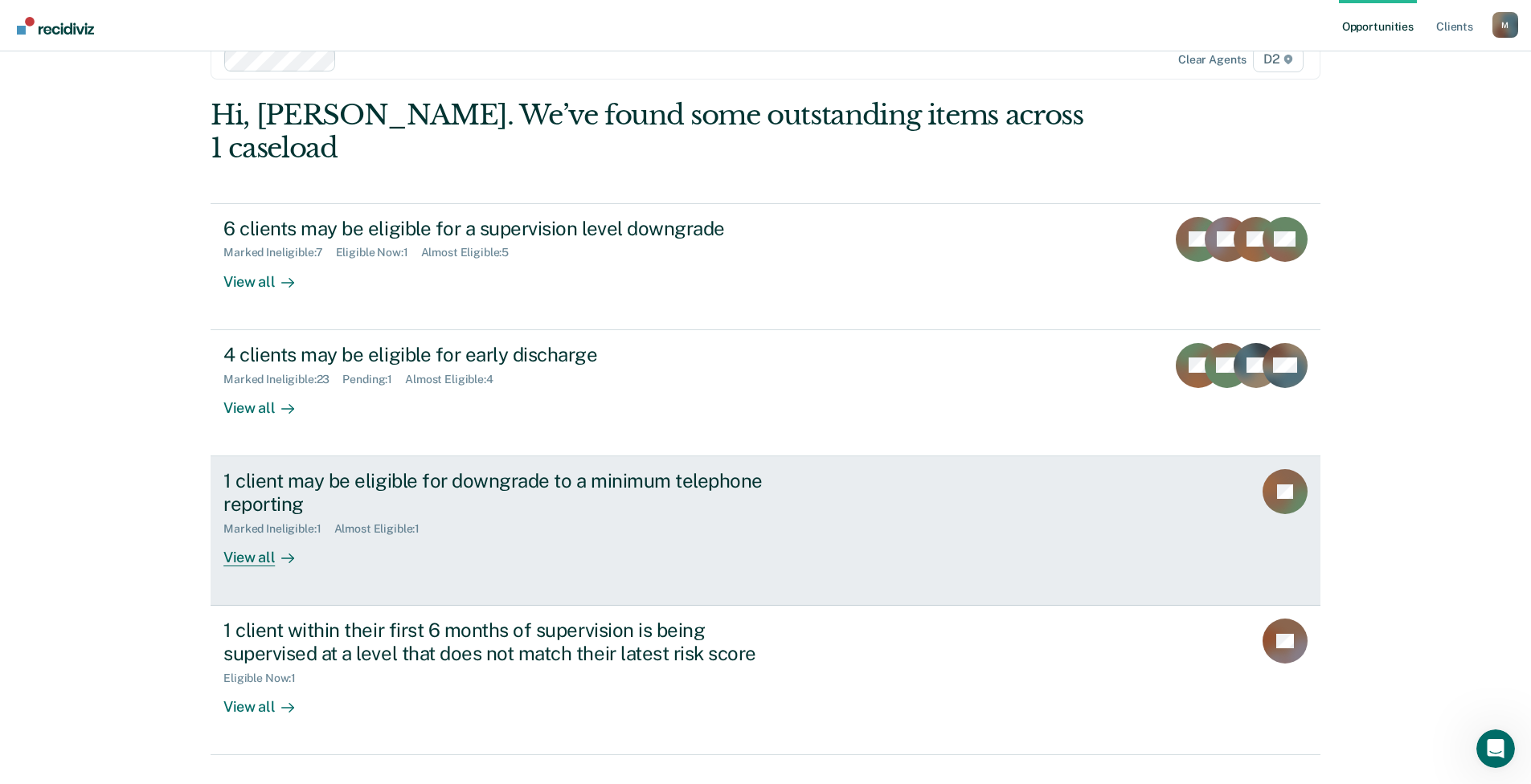
scroll to position [40, 0]
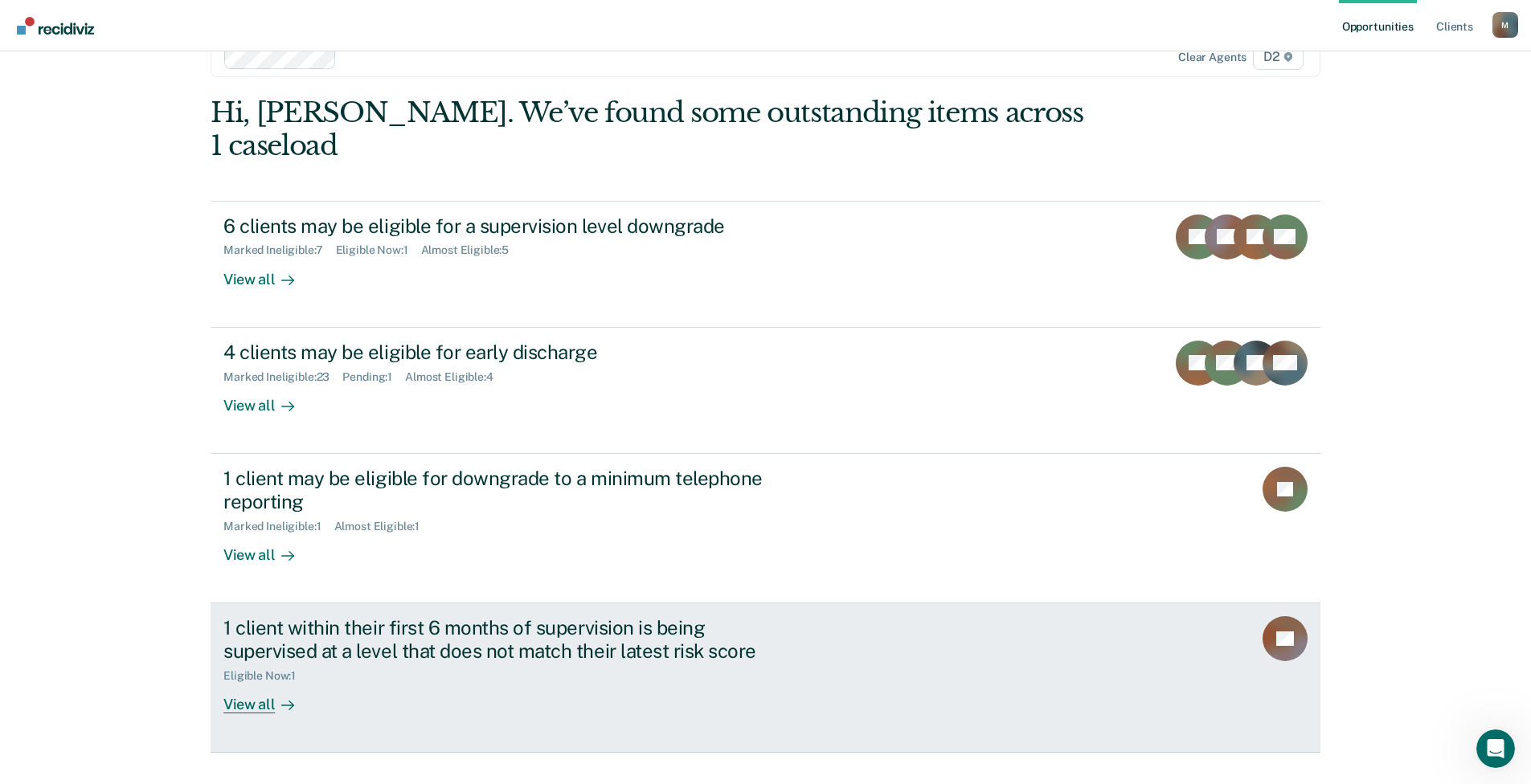
click at [262, 483] on div "View all" at bounding box center [269, 697] width 90 height 31
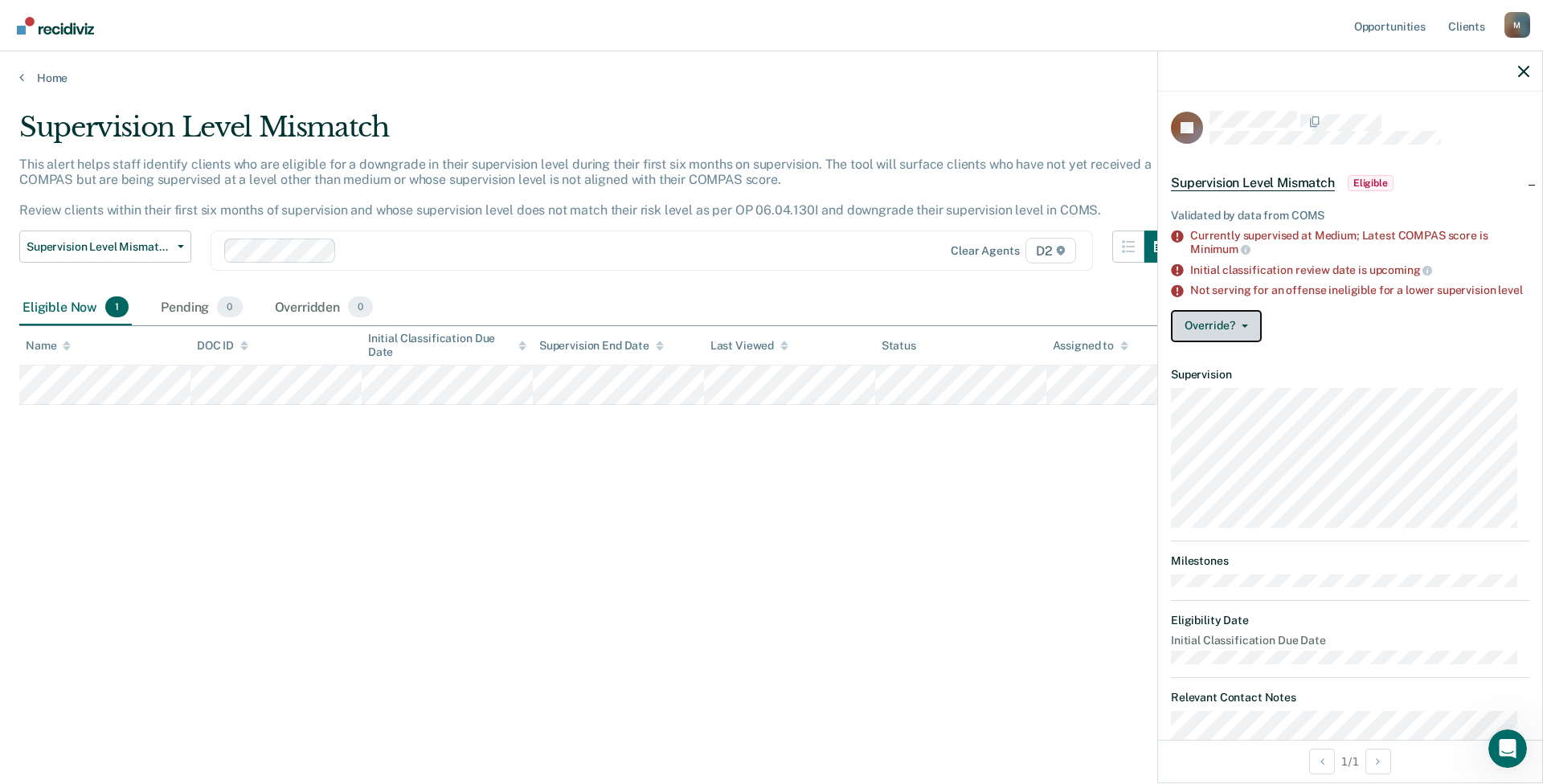
click at [1017, 328] on span "button" at bounding box center [1241, 326] width 13 height 3
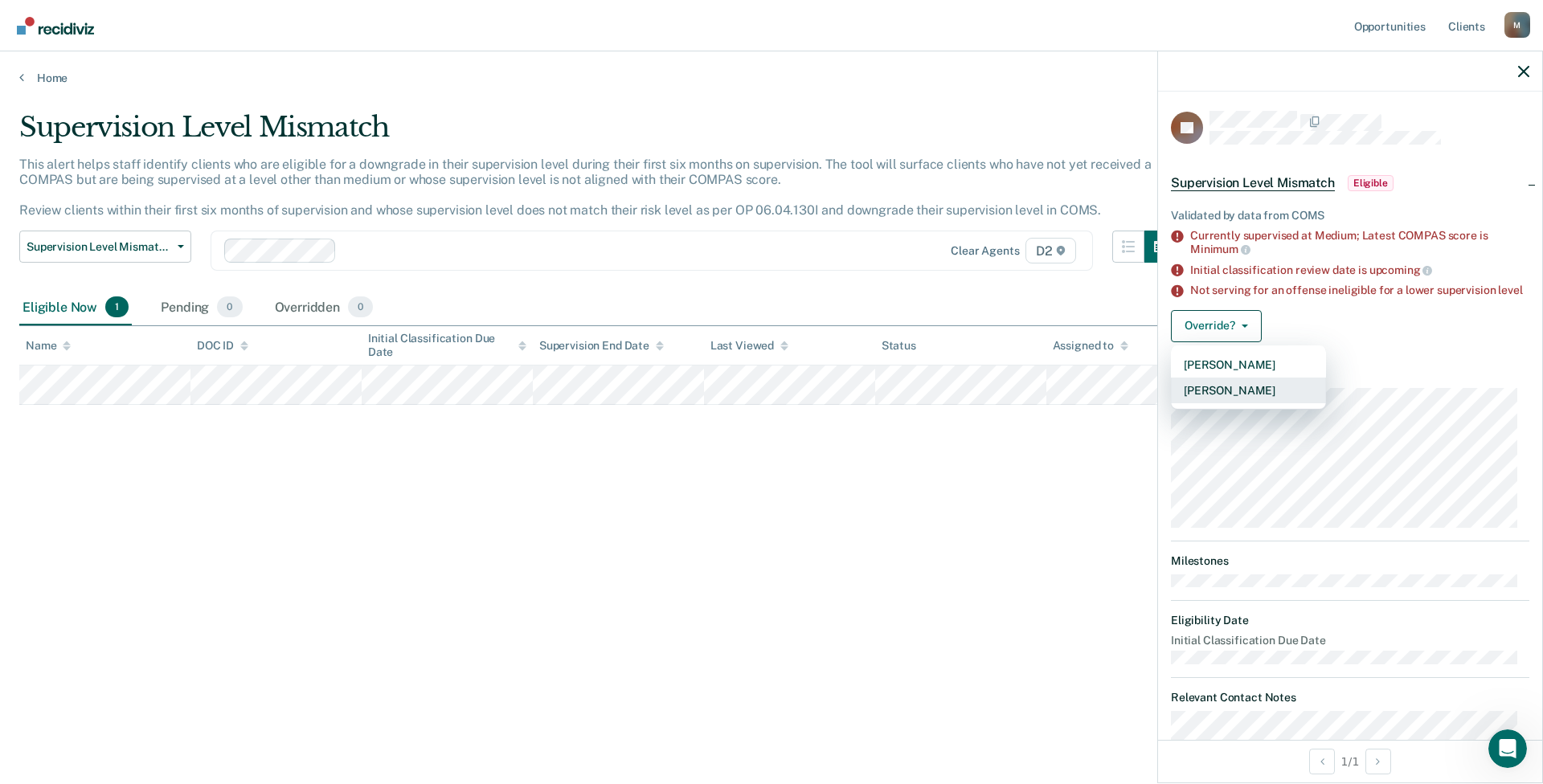
click at [1017, 402] on button "[PERSON_NAME]" at bounding box center [1248, 390] width 155 height 26
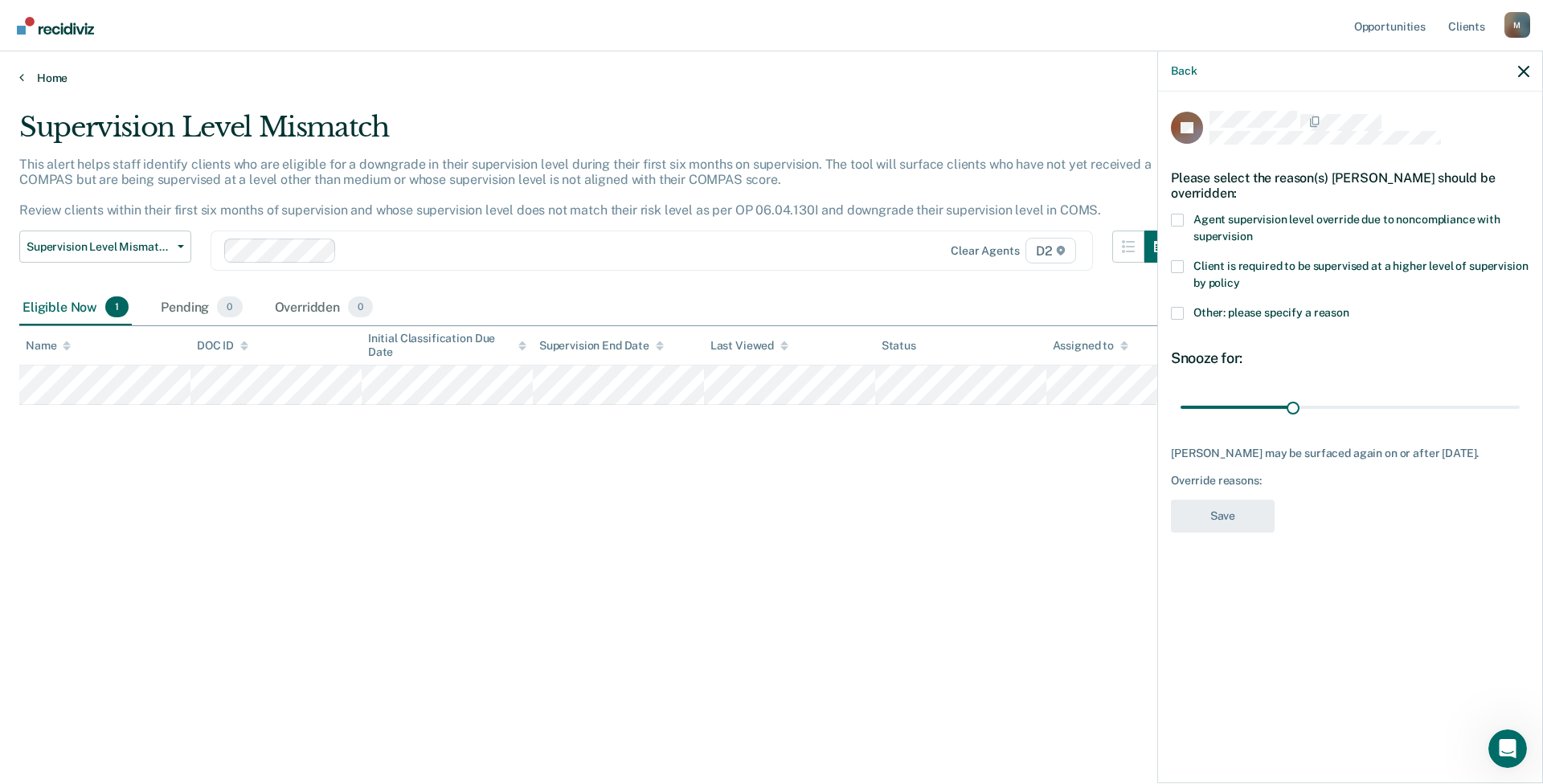
click at [50, 83] on link "Home" at bounding box center [771, 78] width 1504 height 15
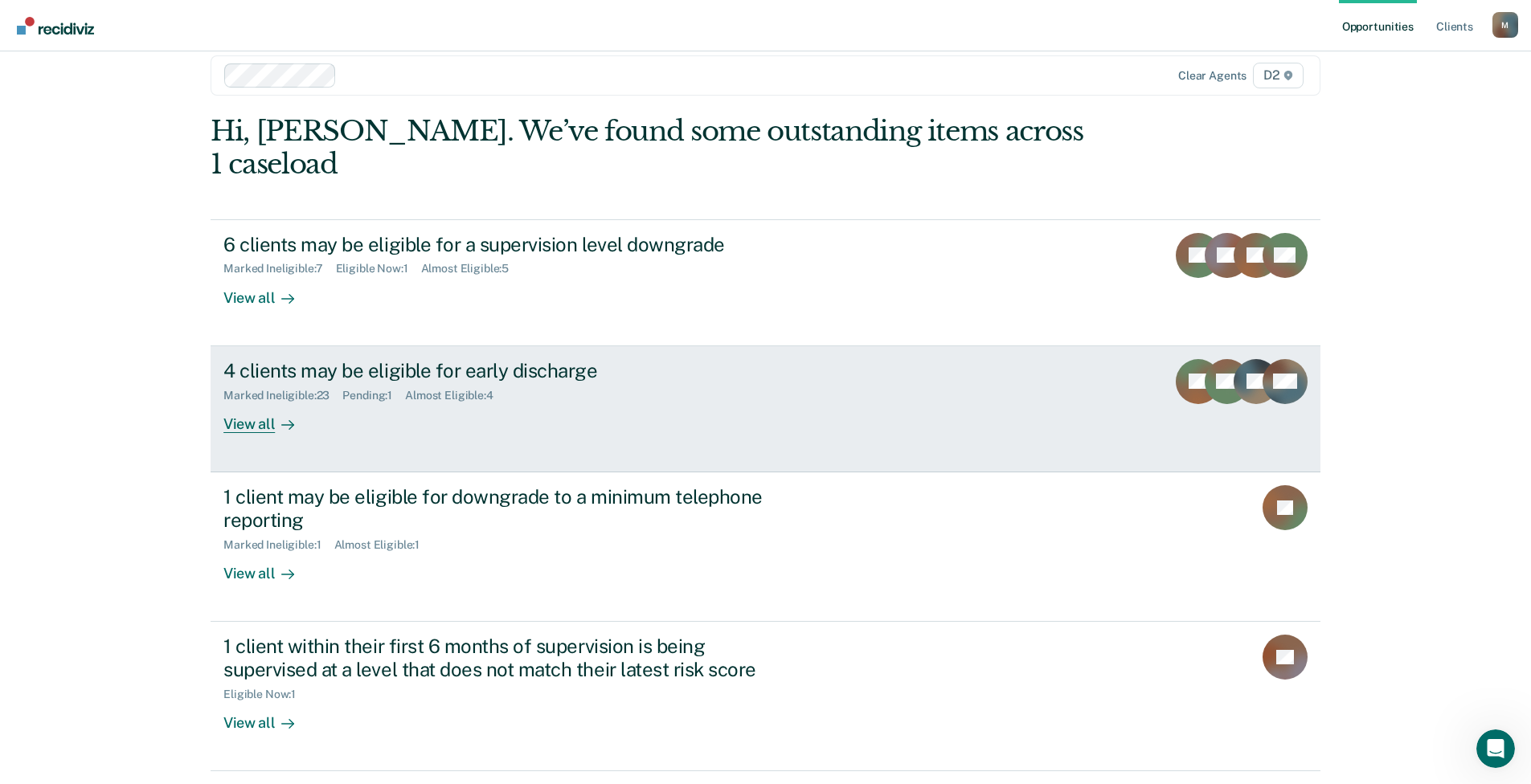
scroll to position [40, 0]
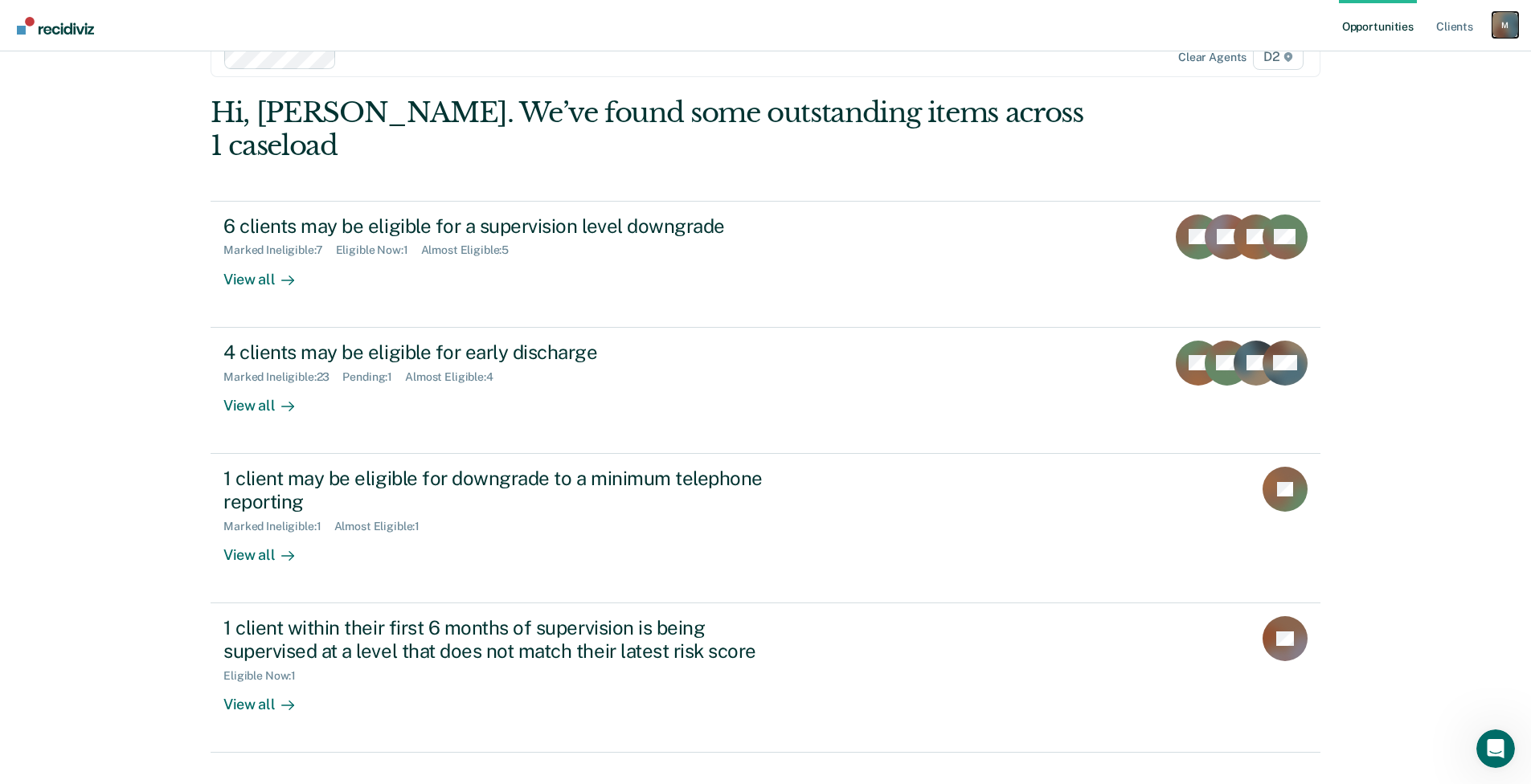
click at [1017, 24] on div "M" at bounding box center [1505, 25] width 26 height 26
click at [1017, 105] on link "Log Out" at bounding box center [1440, 106] width 129 height 14
